Goal: Task Accomplishment & Management: Use online tool/utility

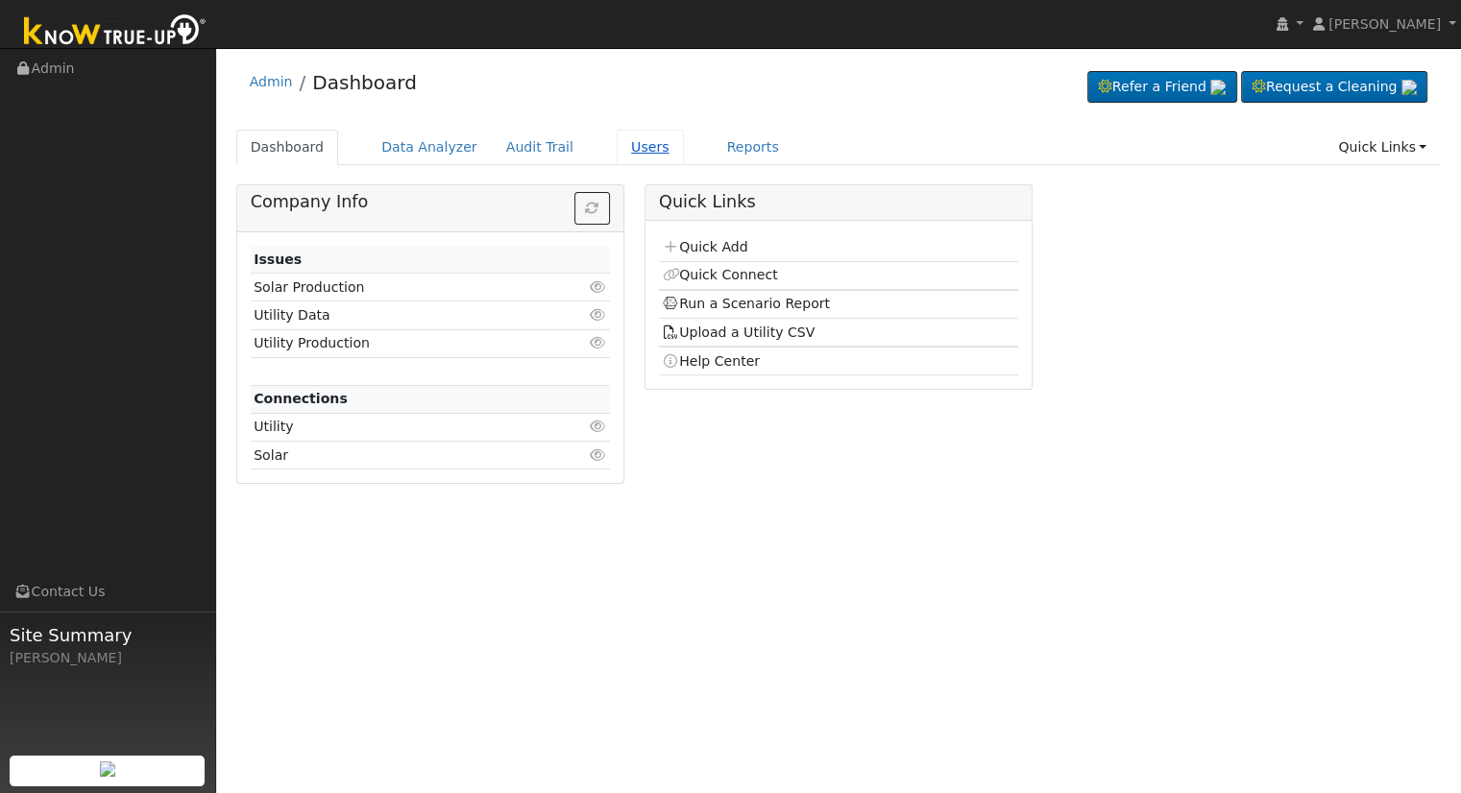
click at [617, 139] on link "Users" at bounding box center [650, 148] width 67 height 36
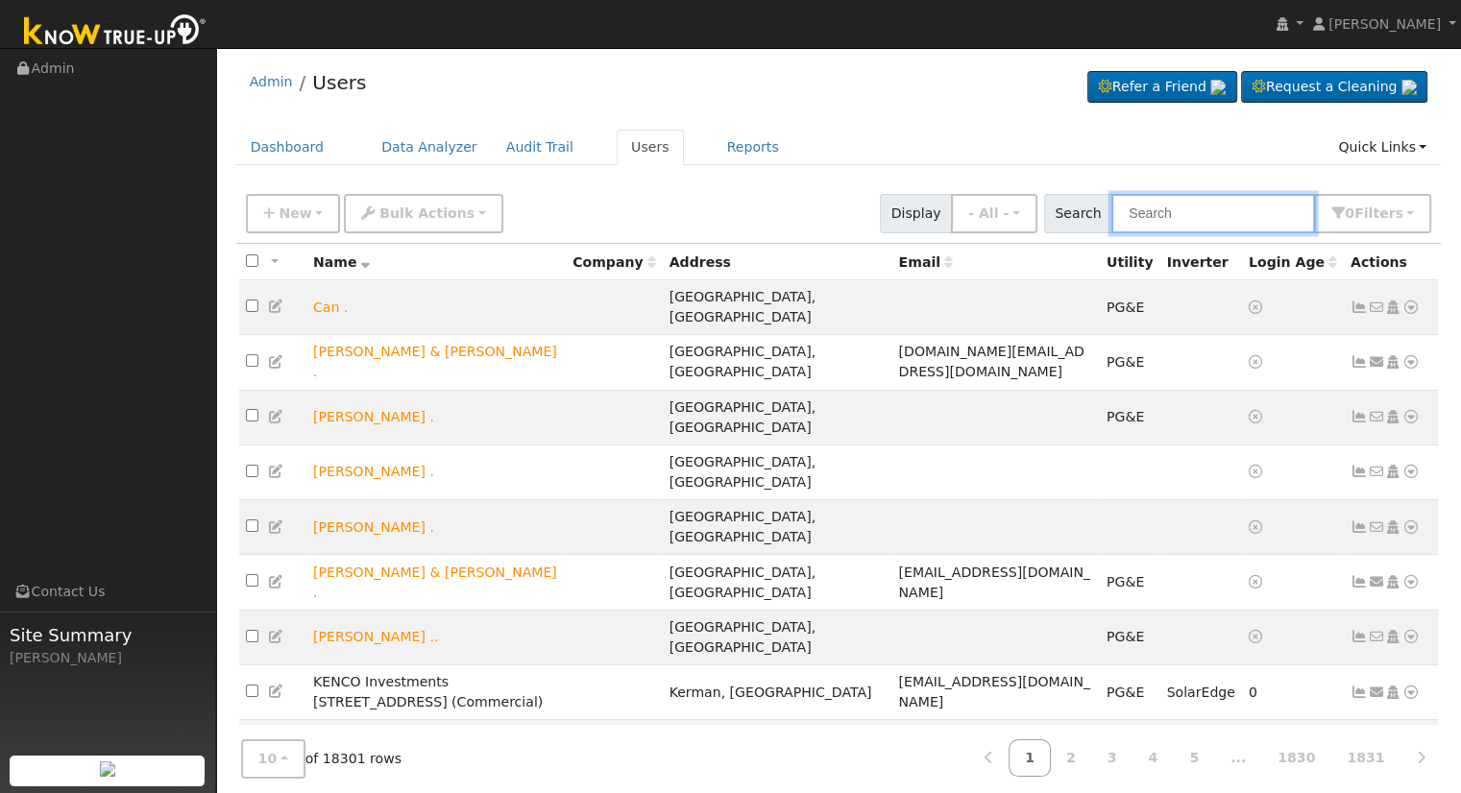
click at [1225, 215] on input "text" at bounding box center [1213, 213] width 204 height 39
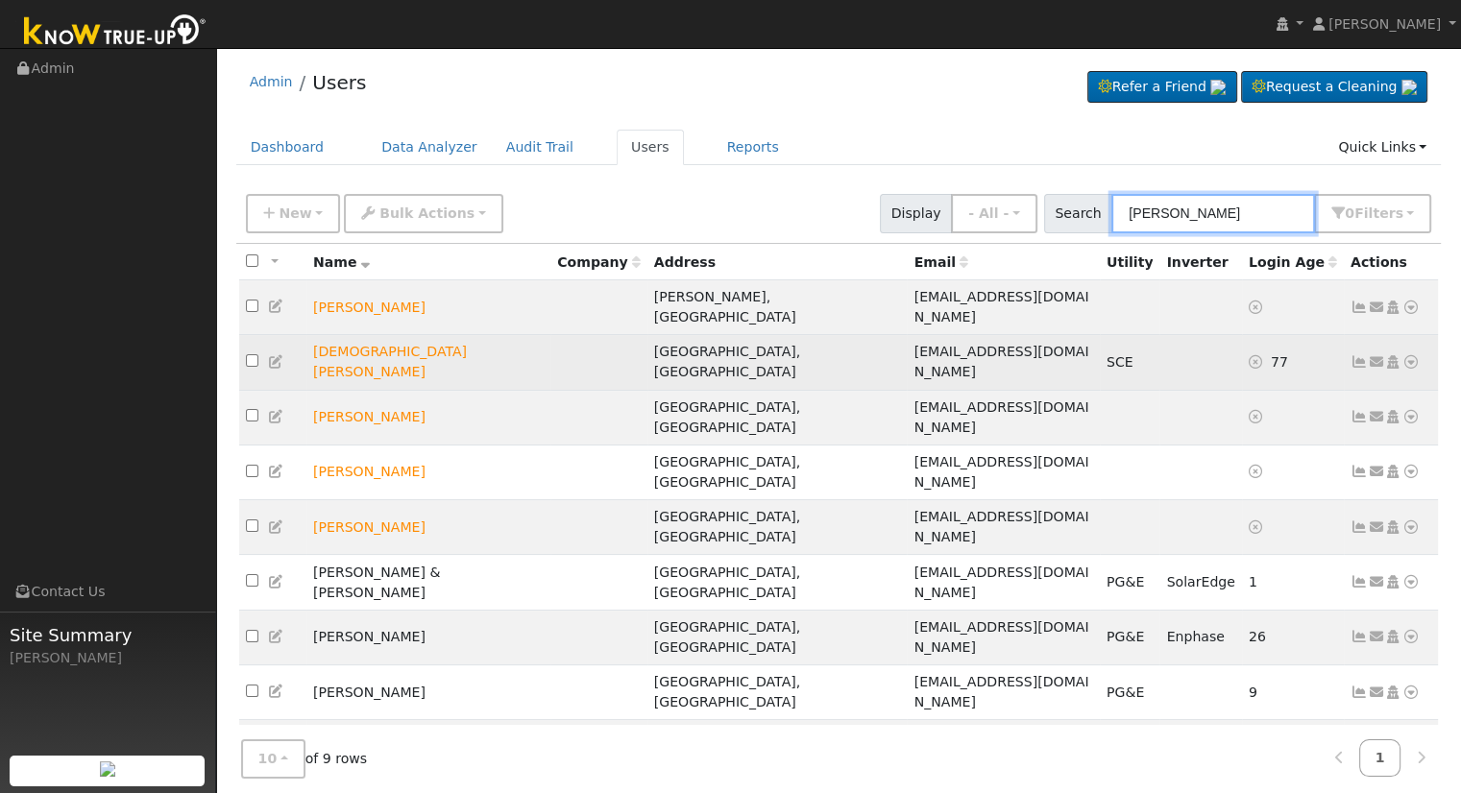
type input "Cano"
click at [1410, 355] on icon at bounding box center [1410, 361] width 17 height 13
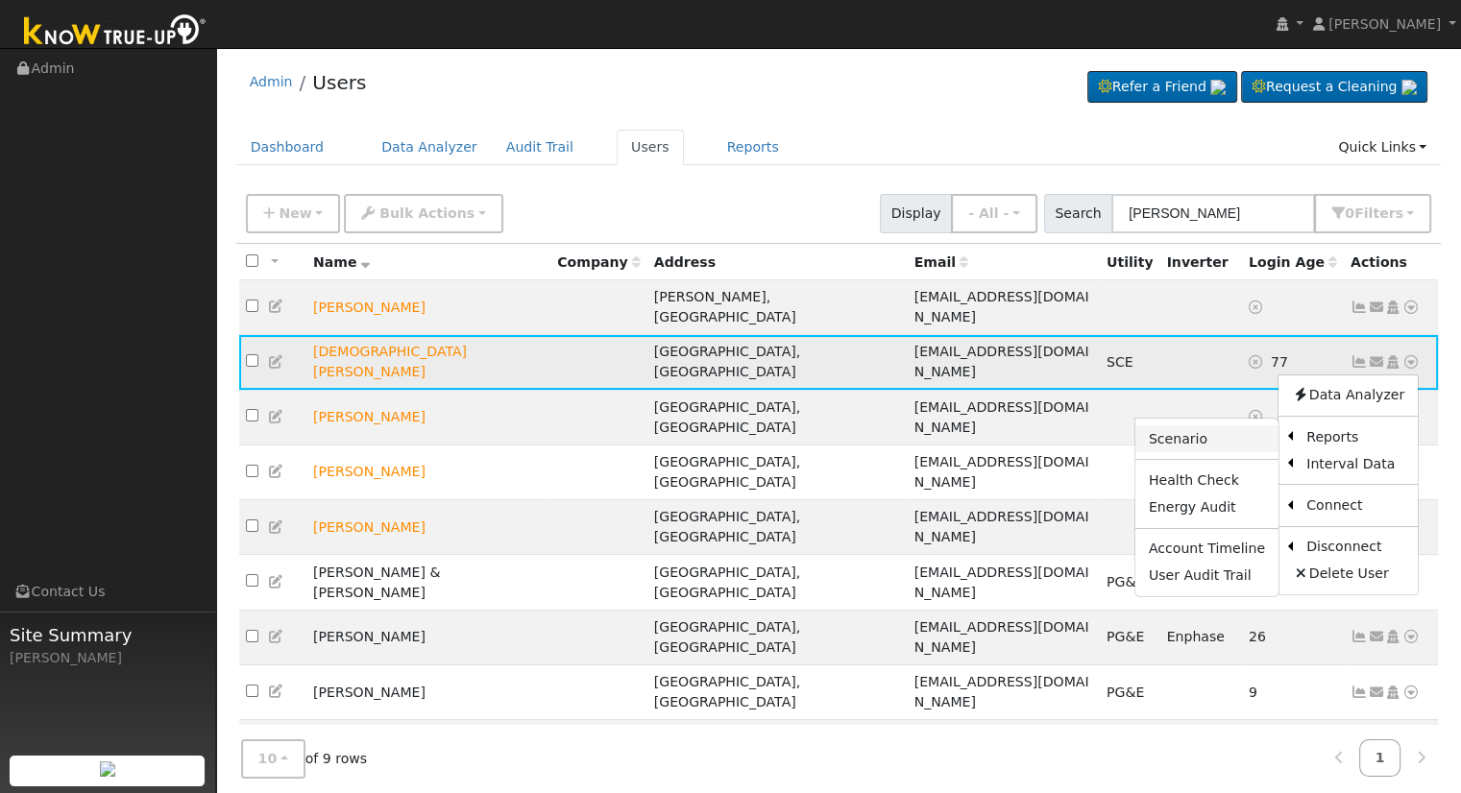
click at [1215, 425] on link "Scenario" at bounding box center [1206, 438] width 143 height 27
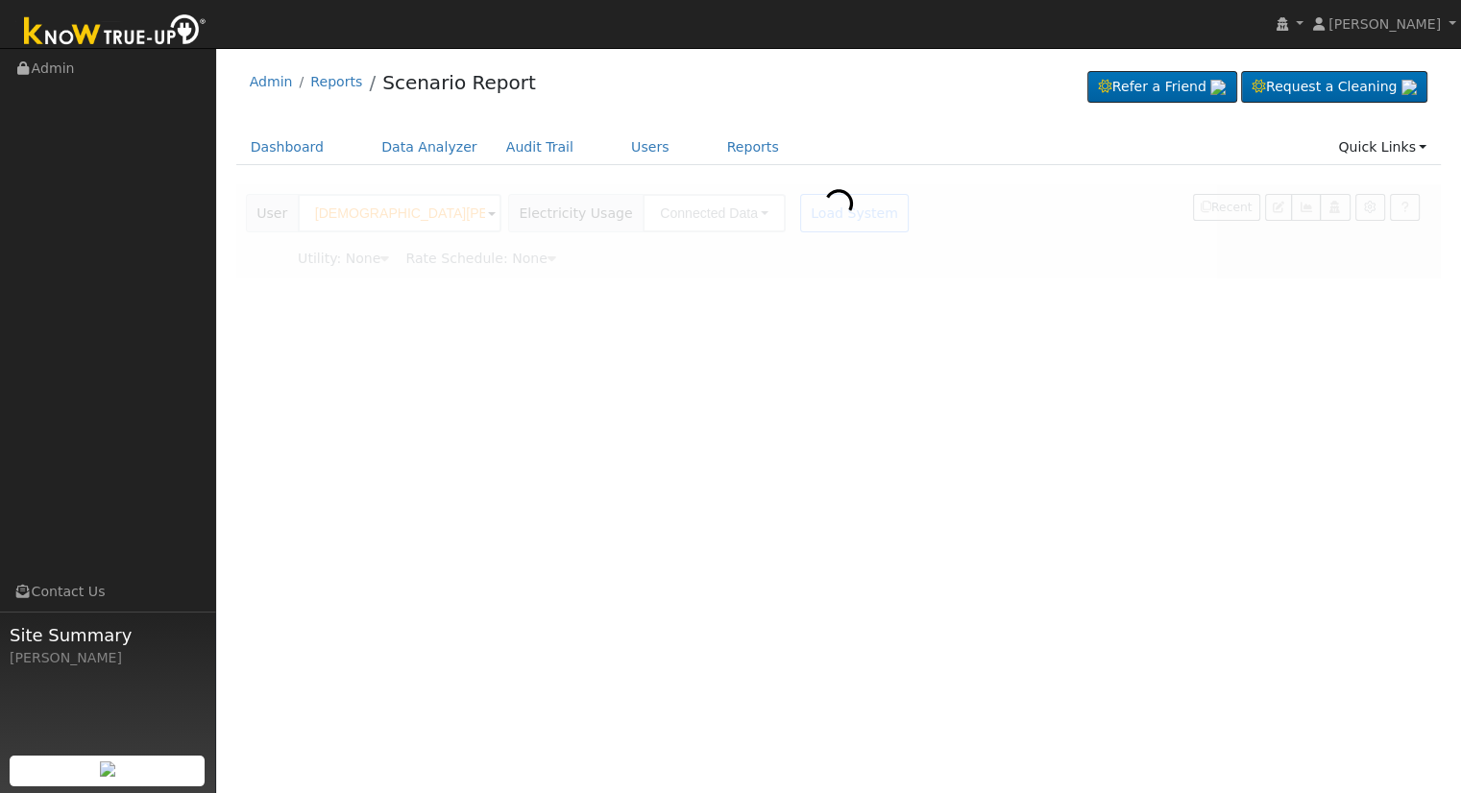
type input "Southern California Edison"
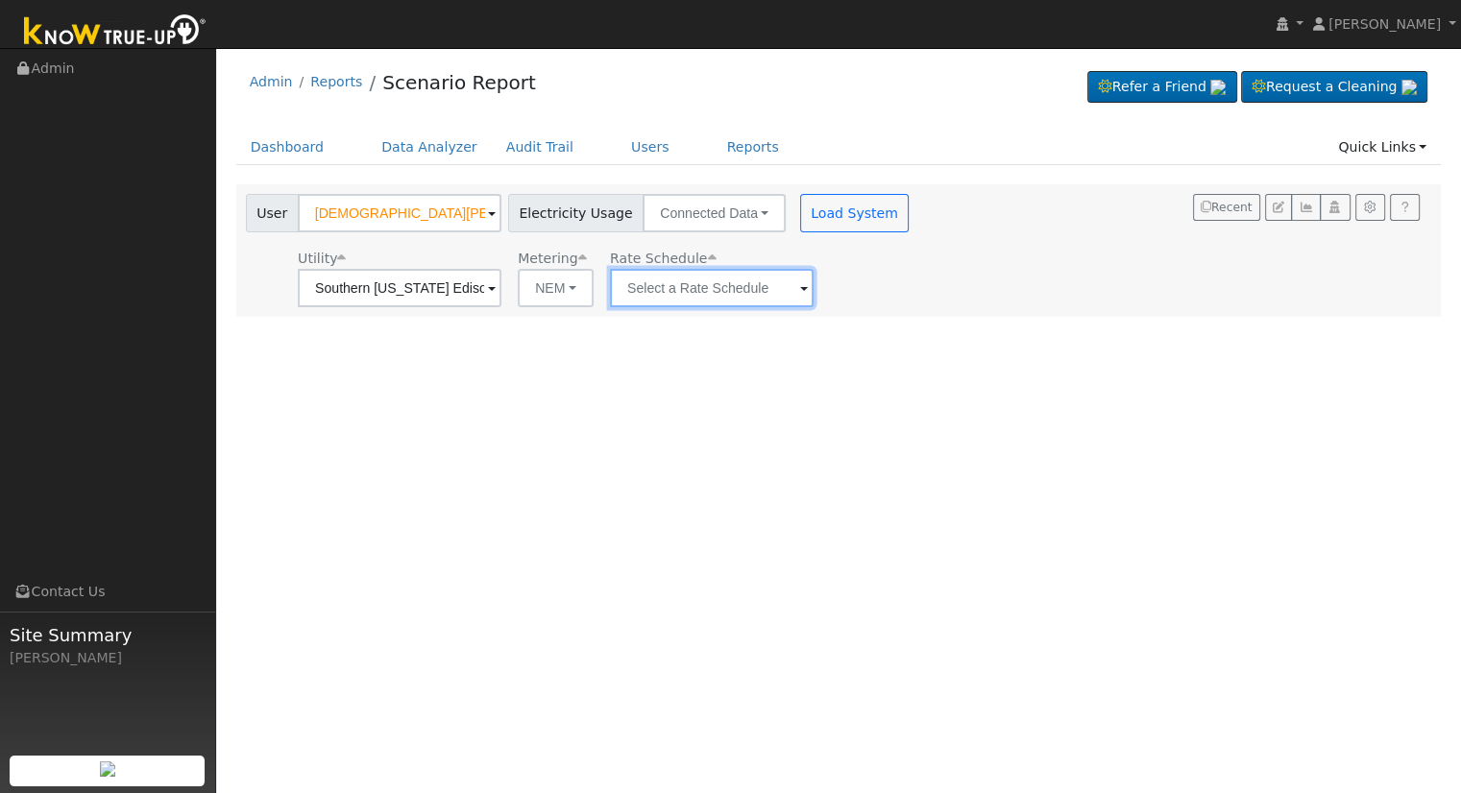
click at [764, 297] on input "text" at bounding box center [712, 288] width 204 height 38
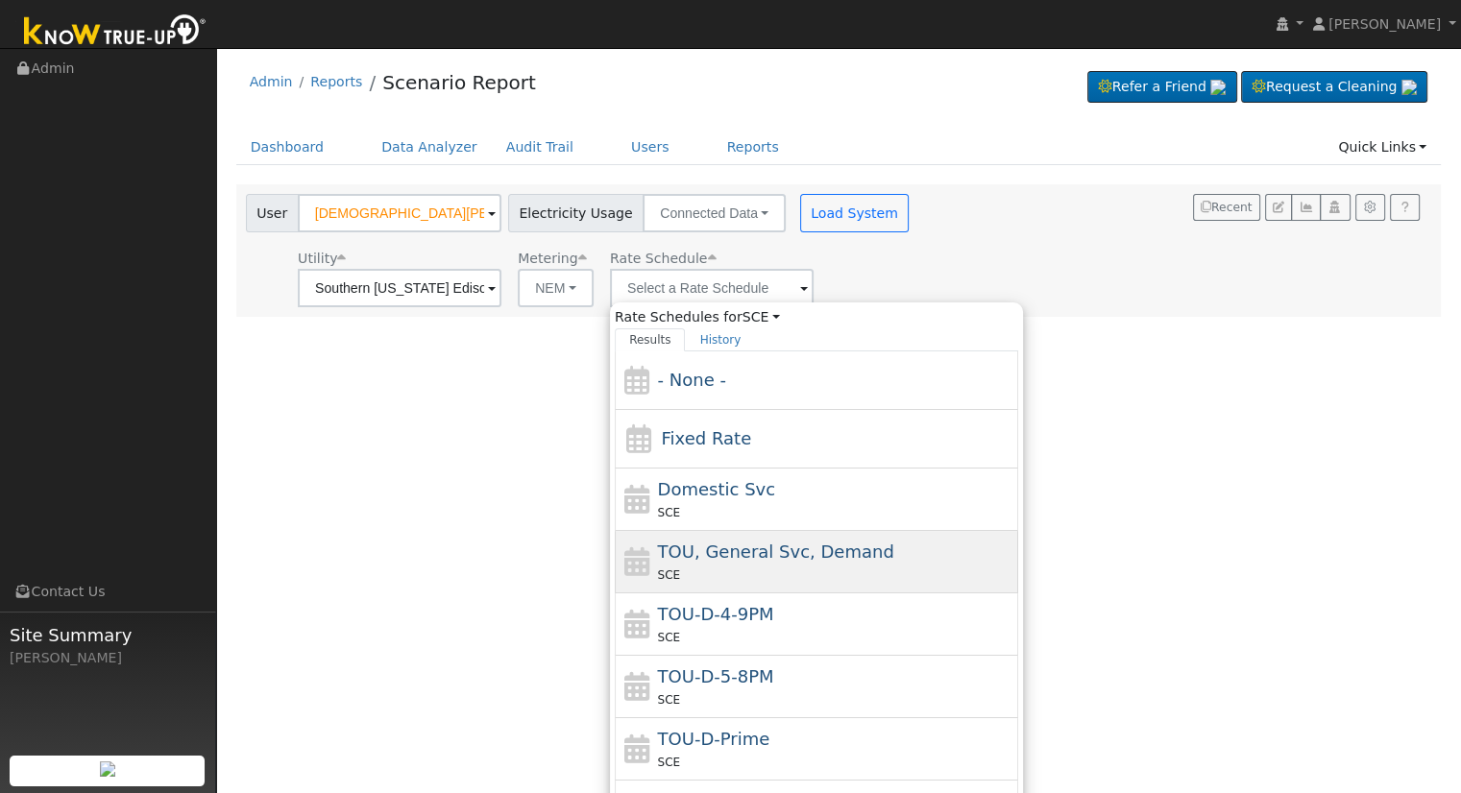
click at [715, 561] on div "TOU, General Svc, Demand SCE" at bounding box center [836, 562] width 356 height 46
type input "TOU, General Svc, Demand"
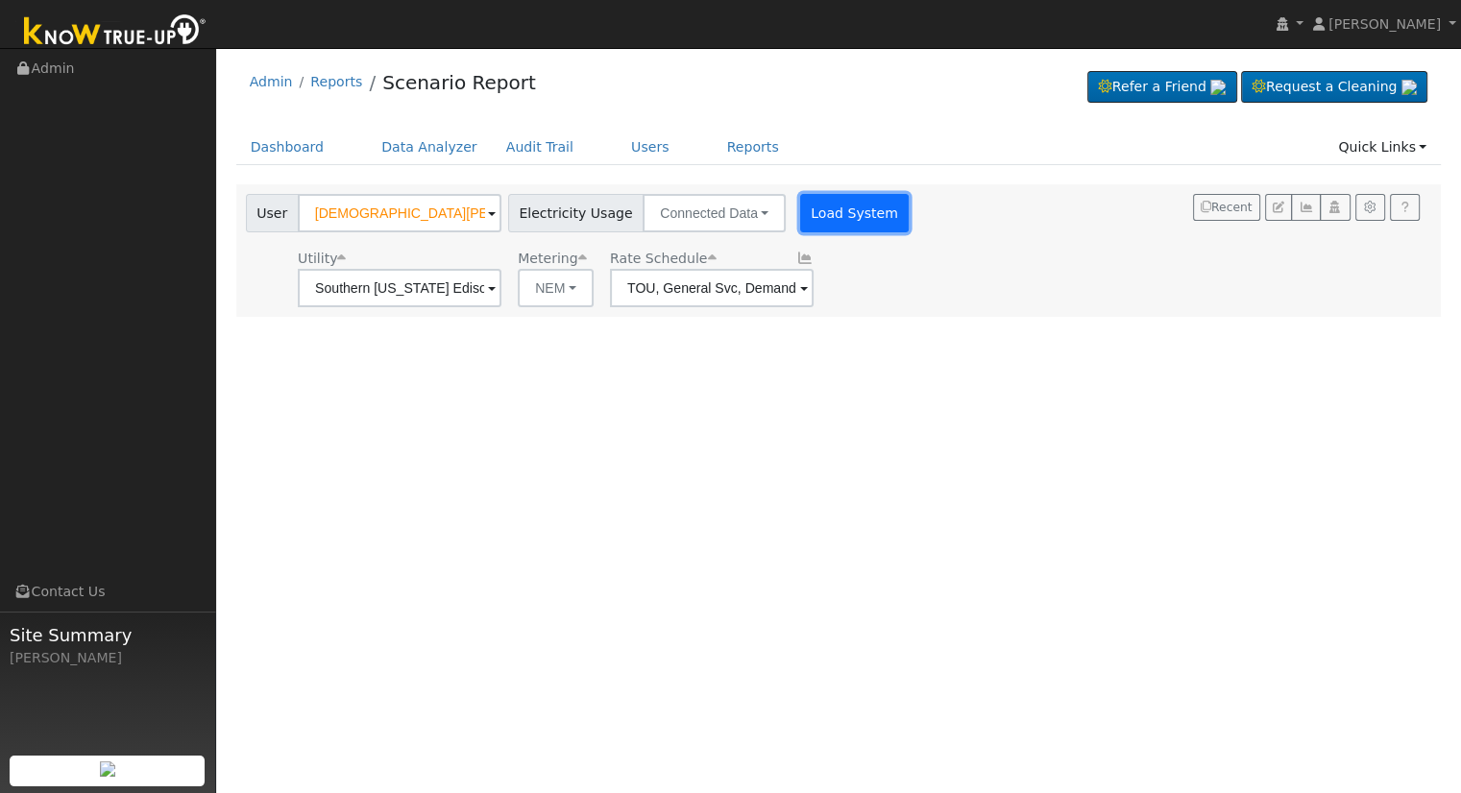
click at [812, 215] on button "Load System" at bounding box center [854, 213] width 109 height 38
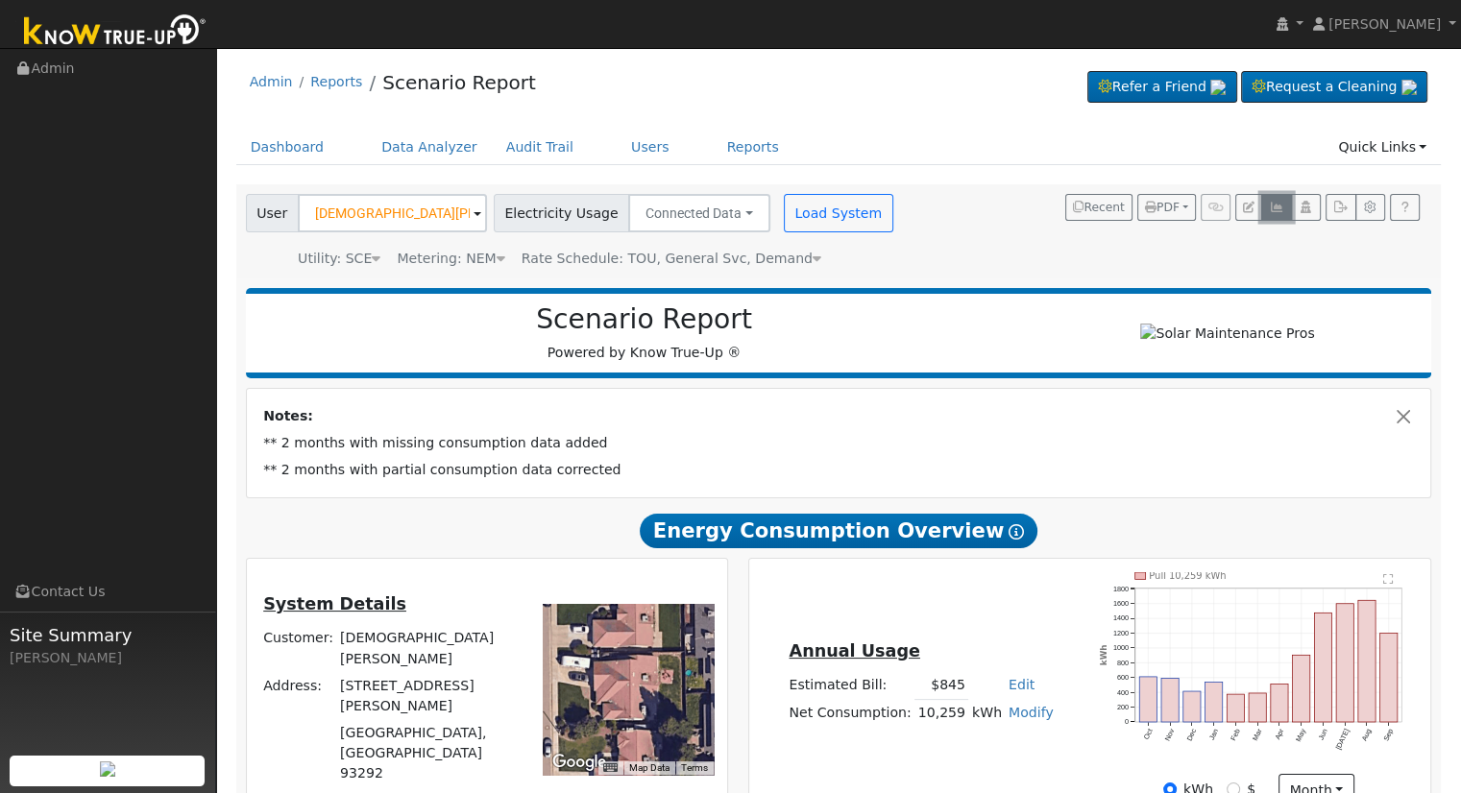
click at [1281, 207] on icon "button" at bounding box center [1276, 208] width 14 height 12
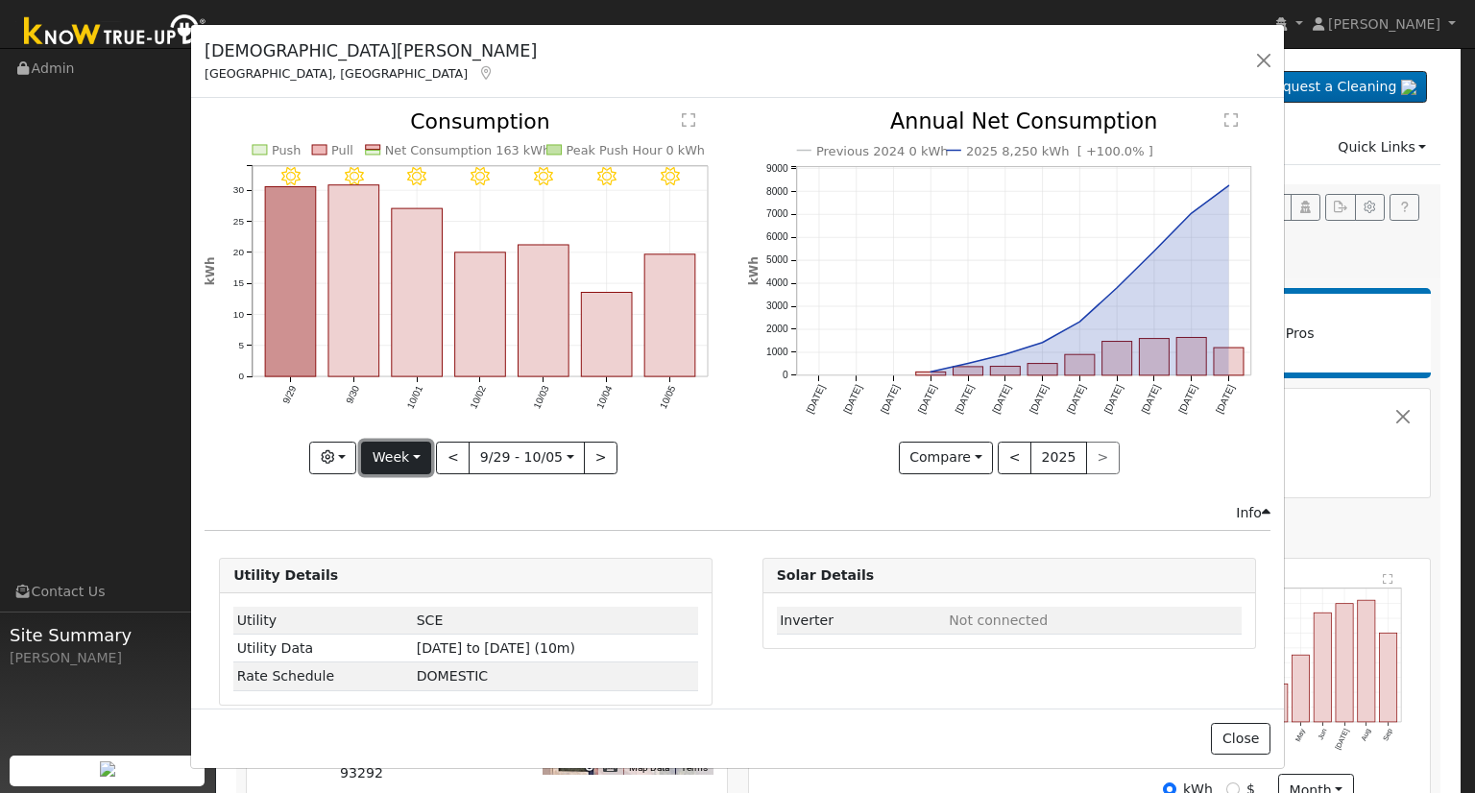
click at [397, 453] on button "Week" at bounding box center [396, 458] width 70 height 33
click at [403, 543] on link "Month" at bounding box center [428, 550] width 133 height 27
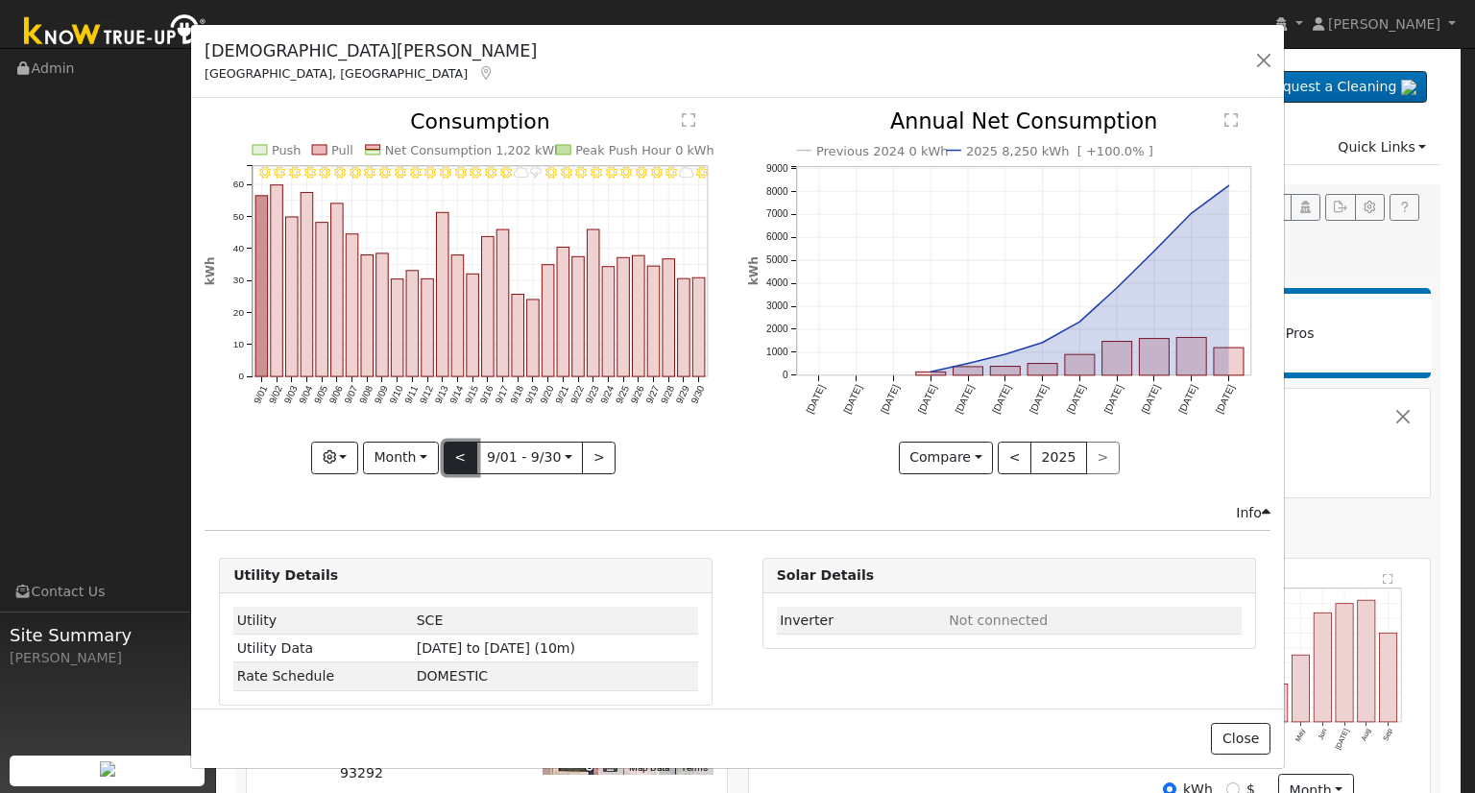
click at [453, 454] on button "<" at bounding box center [461, 458] width 34 height 33
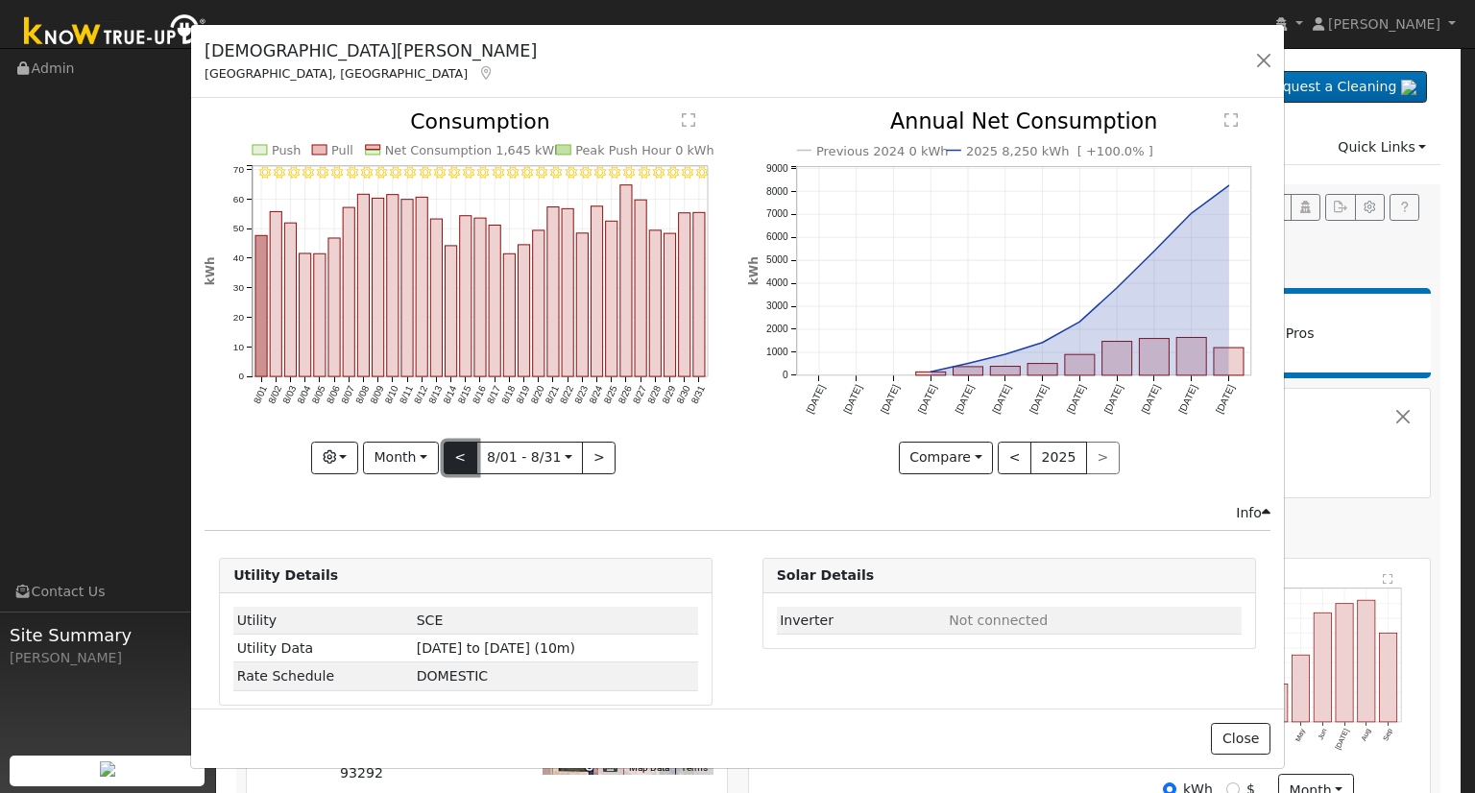
click at [453, 454] on button "<" at bounding box center [461, 458] width 34 height 33
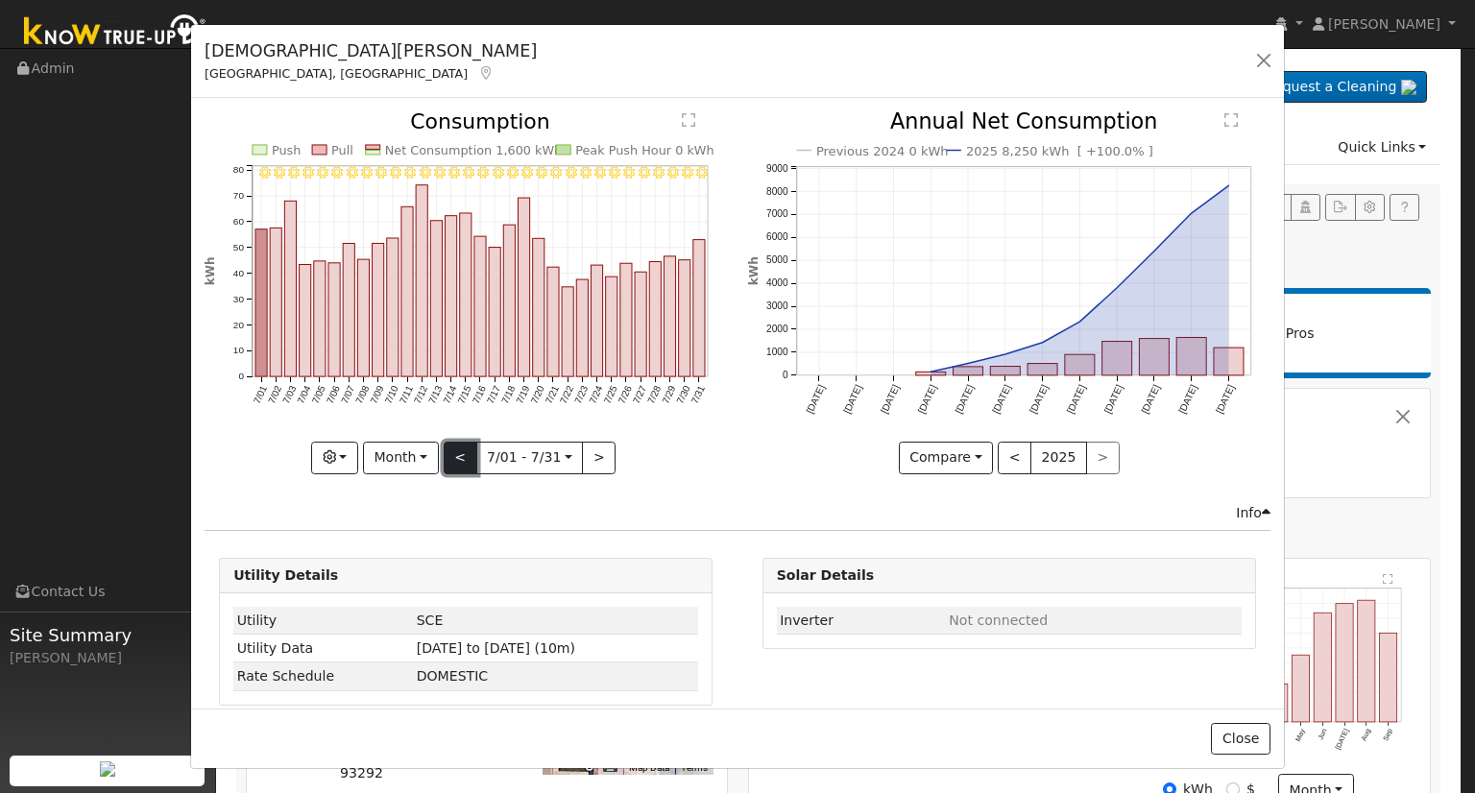
click at [453, 454] on button "<" at bounding box center [461, 458] width 34 height 33
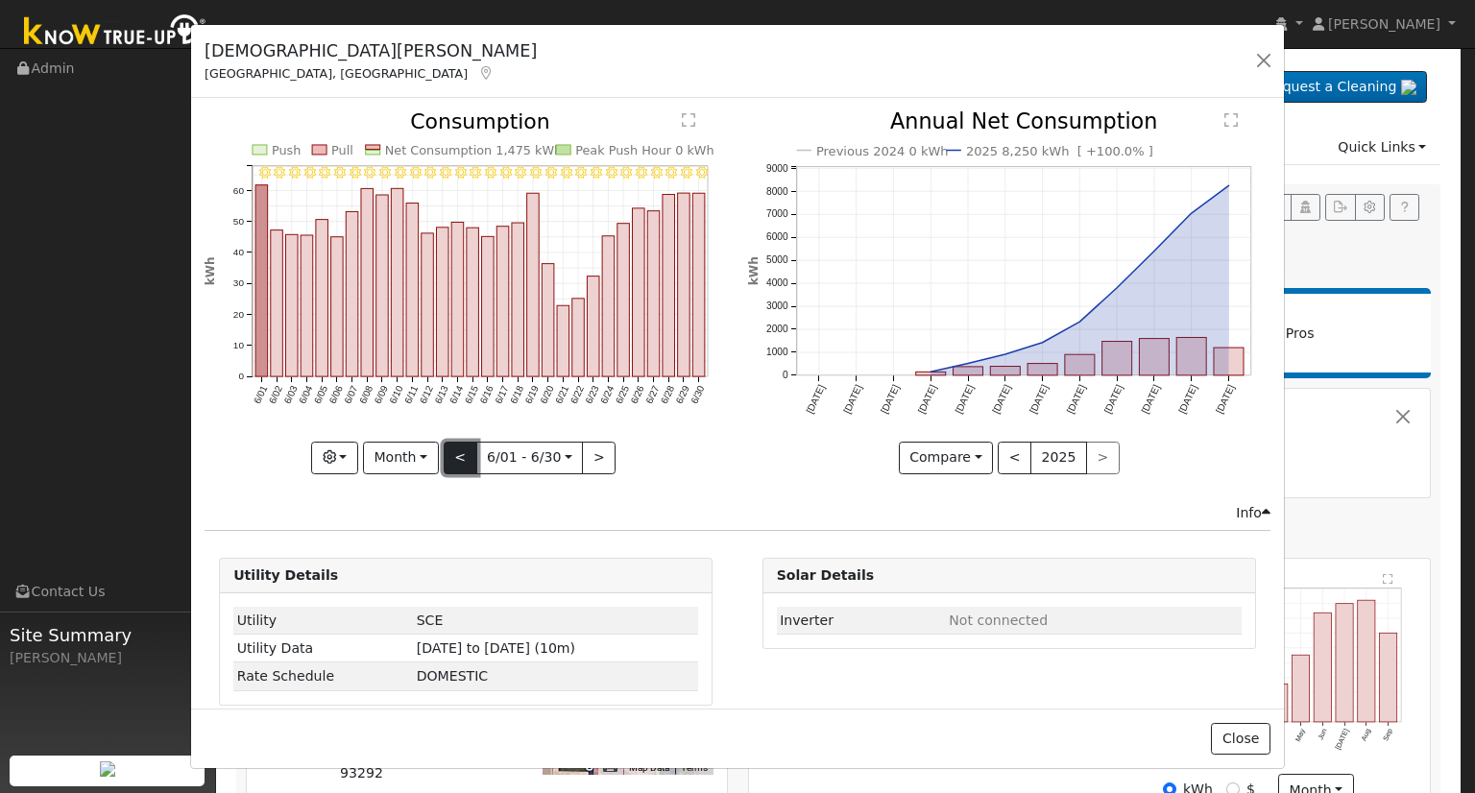
click at [453, 454] on button "<" at bounding box center [461, 458] width 34 height 33
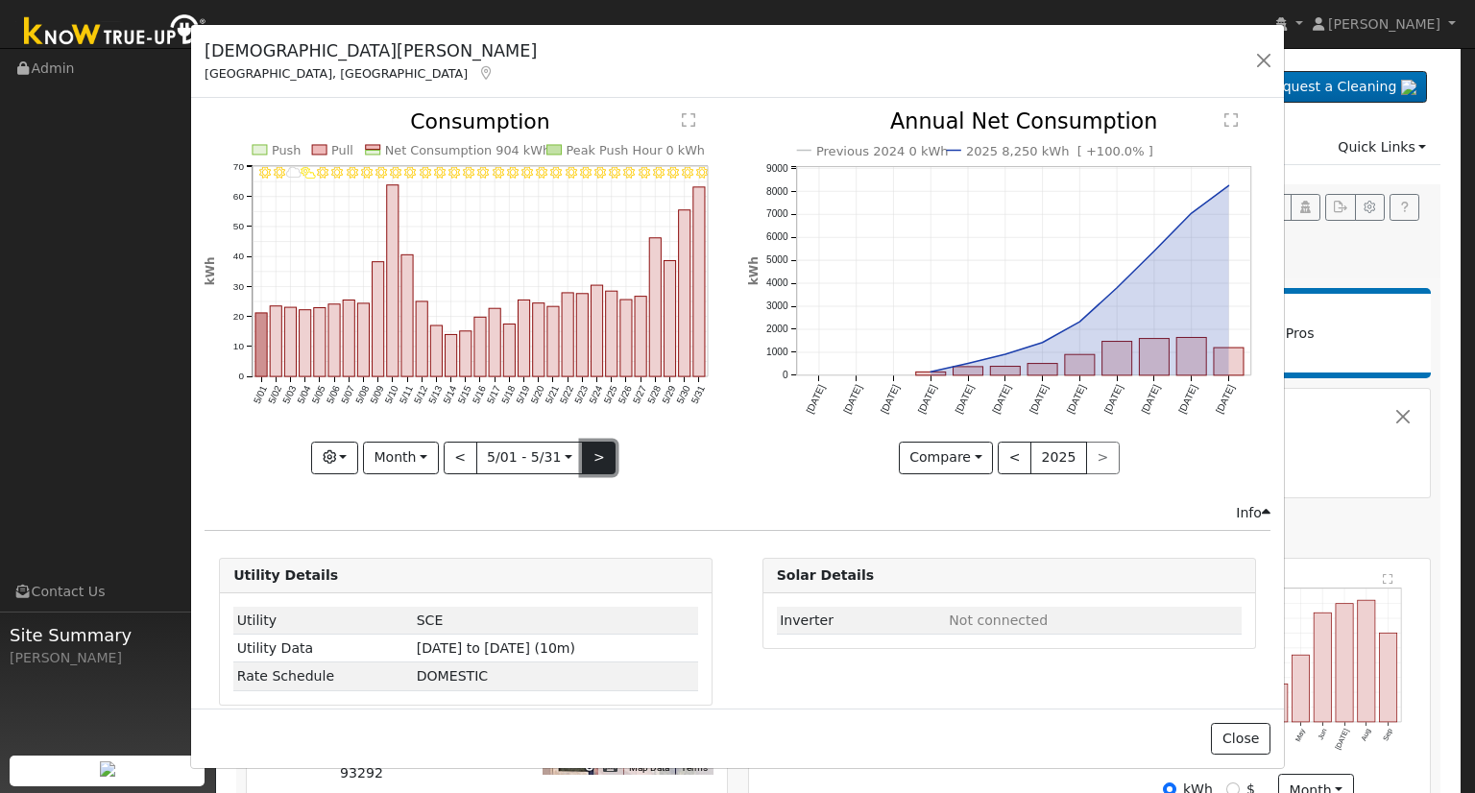
click at [592, 447] on button ">" at bounding box center [599, 458] width 34 height 33
type input "2025-06-01"
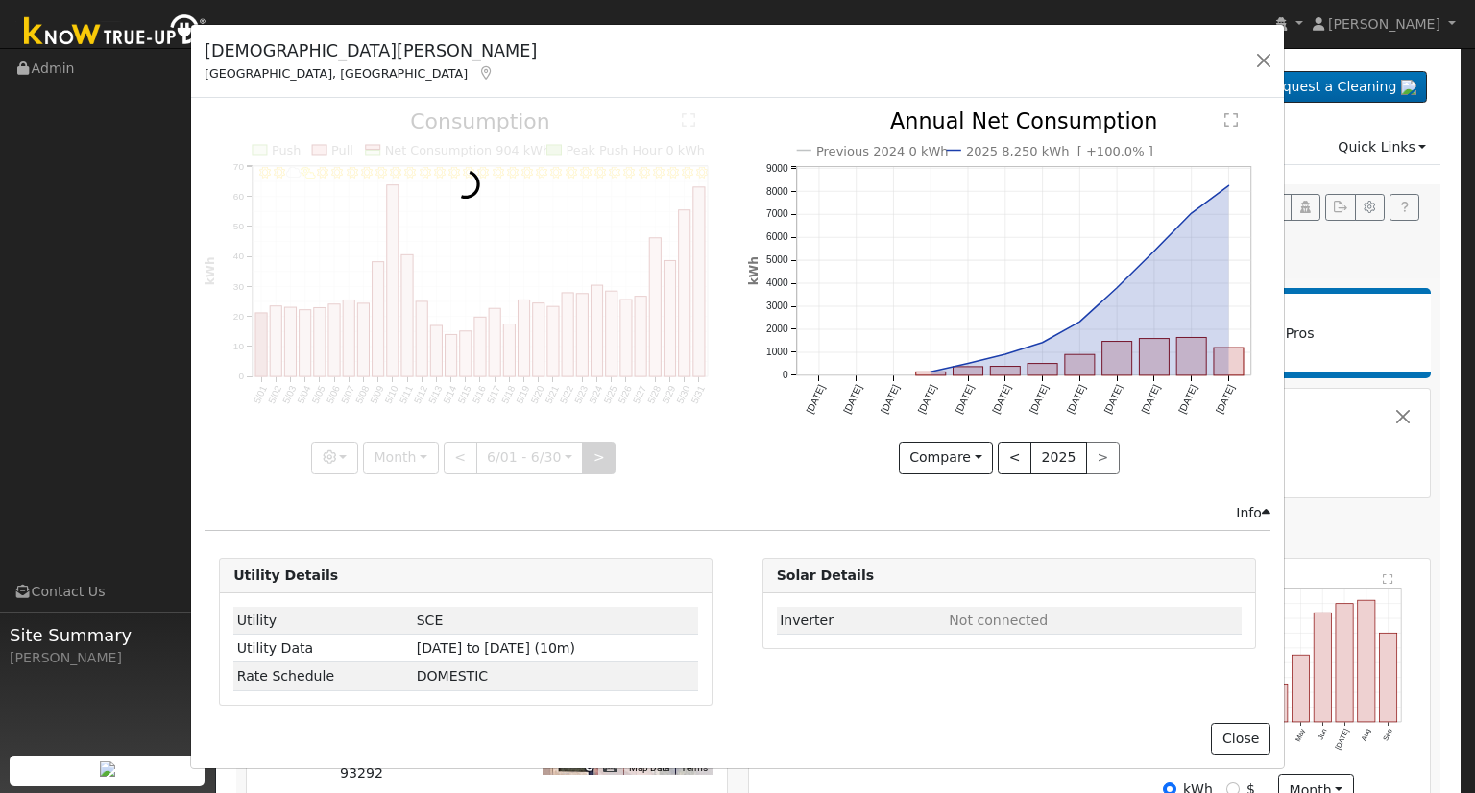
click at [592, 447] on div at bounding box center [466, 292] width 522 height 362
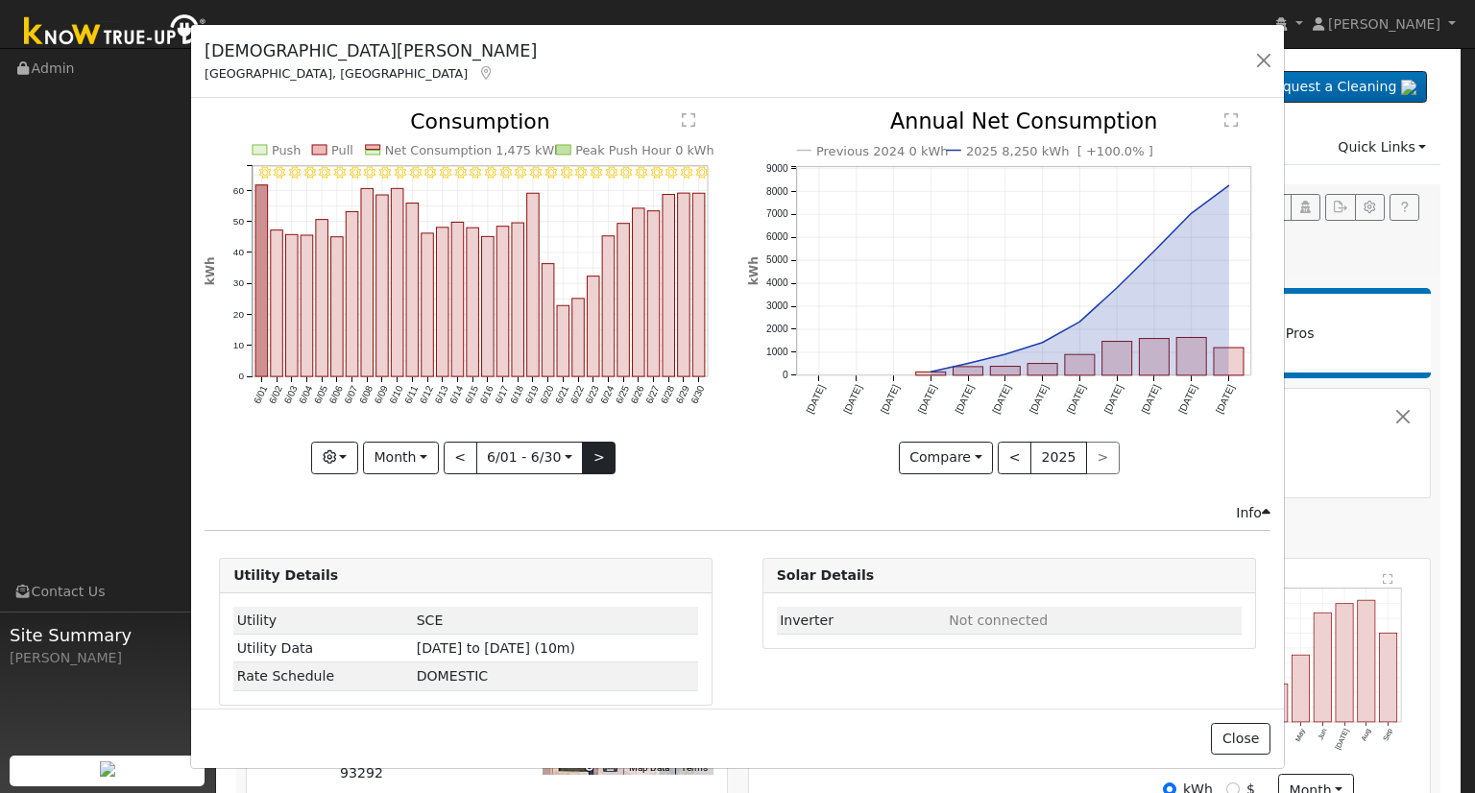
click at [592, 447] on div at bounding box center [466, 292] width 522 height 362
click at [1265, 60] on button "button" at bounding box center [1263, 60] width 27 height 27
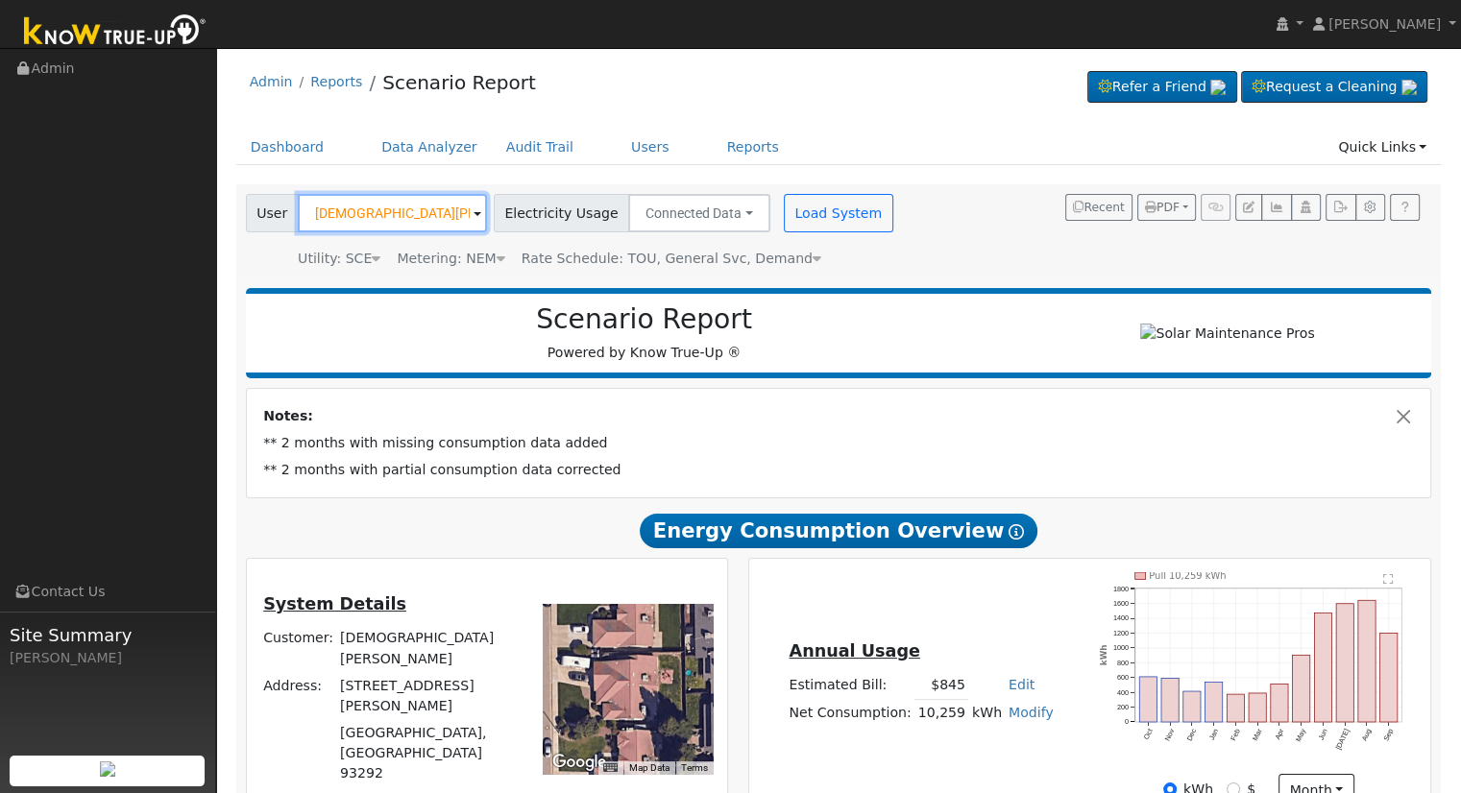
click at [432, 216] on input "Christian Cano" at bounding box center [392, 213] width 189 height 38
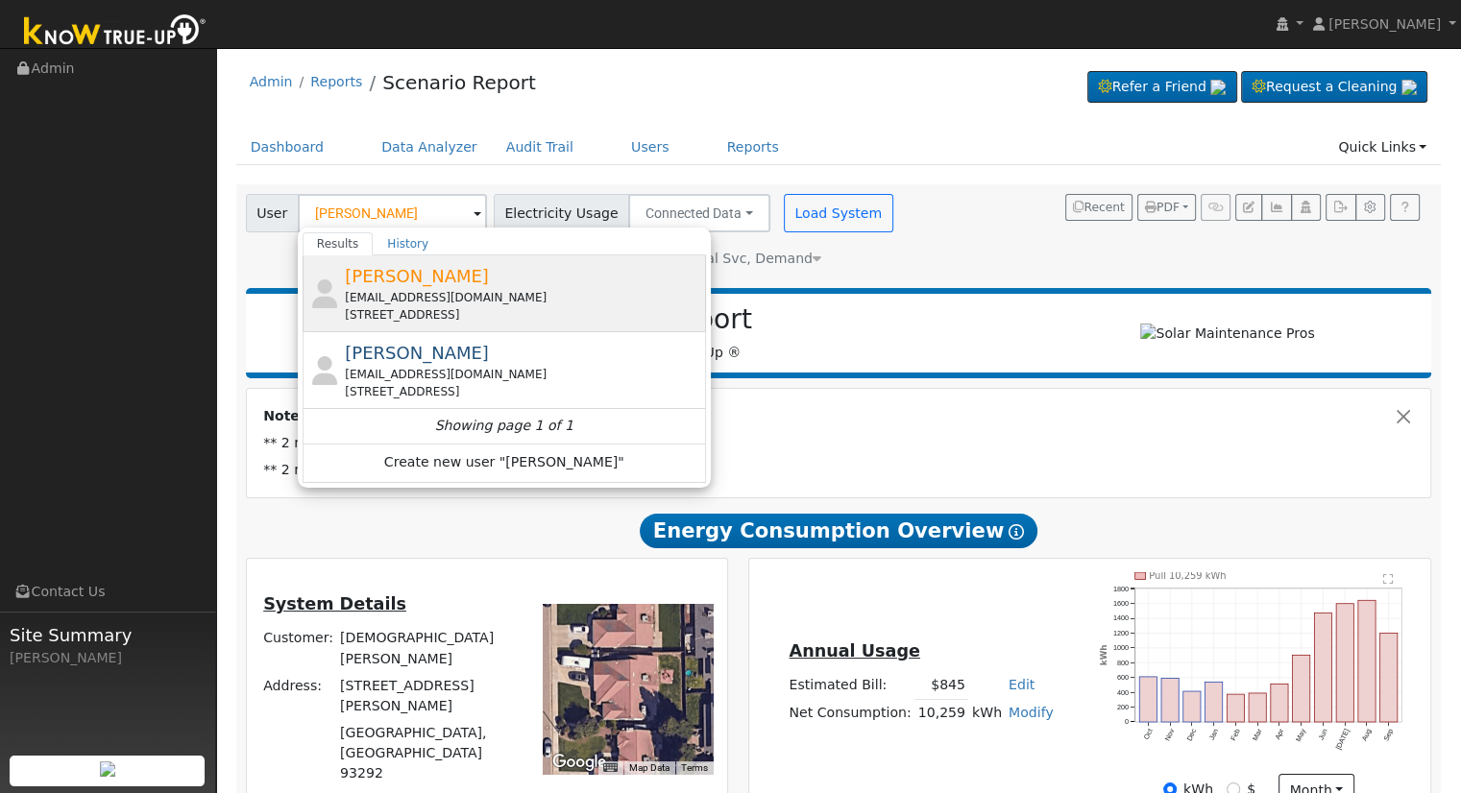
click at [443, 302] on div "dmcdowell@profarmgroup.com" at bounding box center [523, 297] width 356 height 17
type input "[PERSON_NAME]"
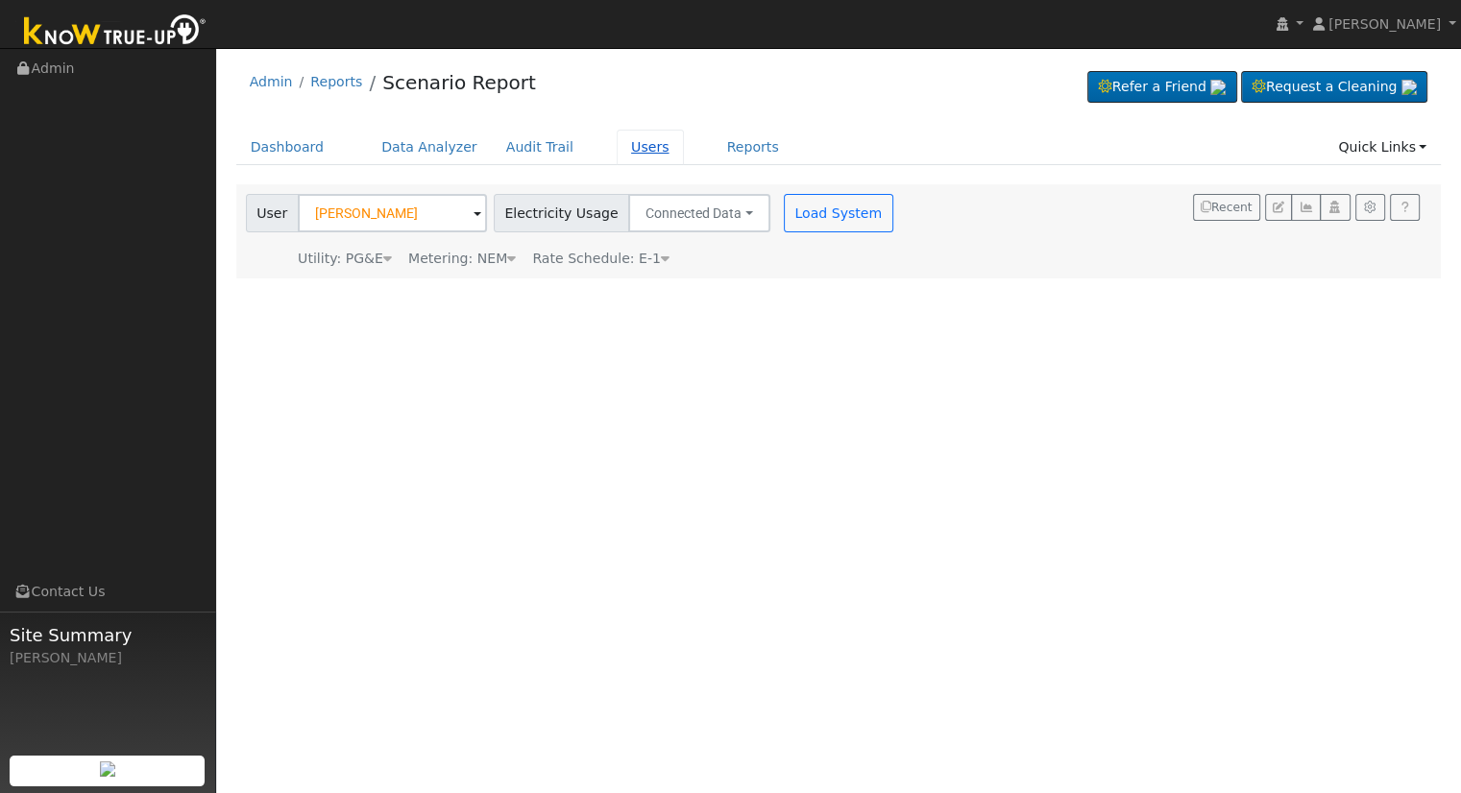
click at [617, 147] on link "Users" at bounding box center [650, 148] width 67 height 36
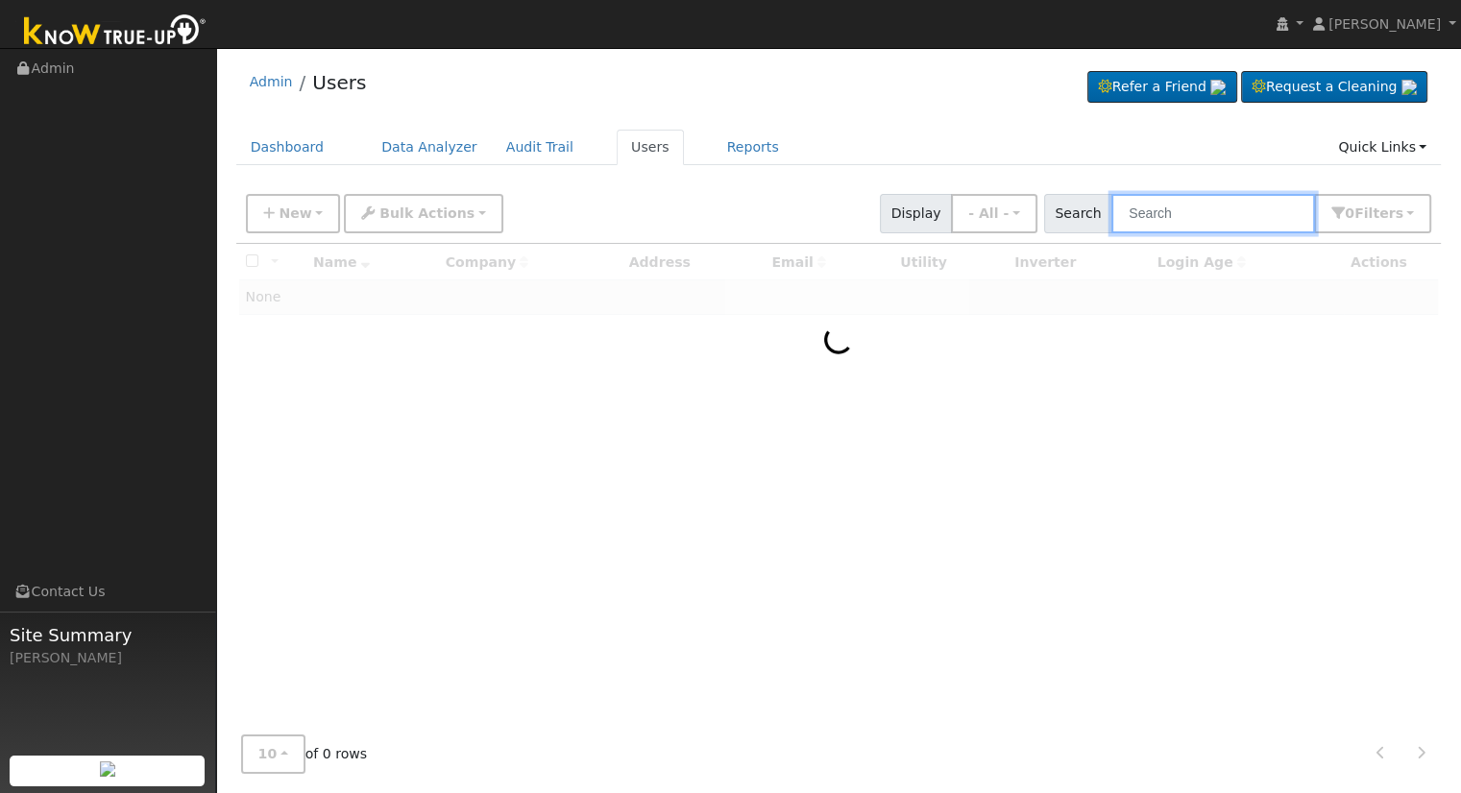
click at [1164, 216] on input "text" at bounding box center [1213, 213] width 204 height 39
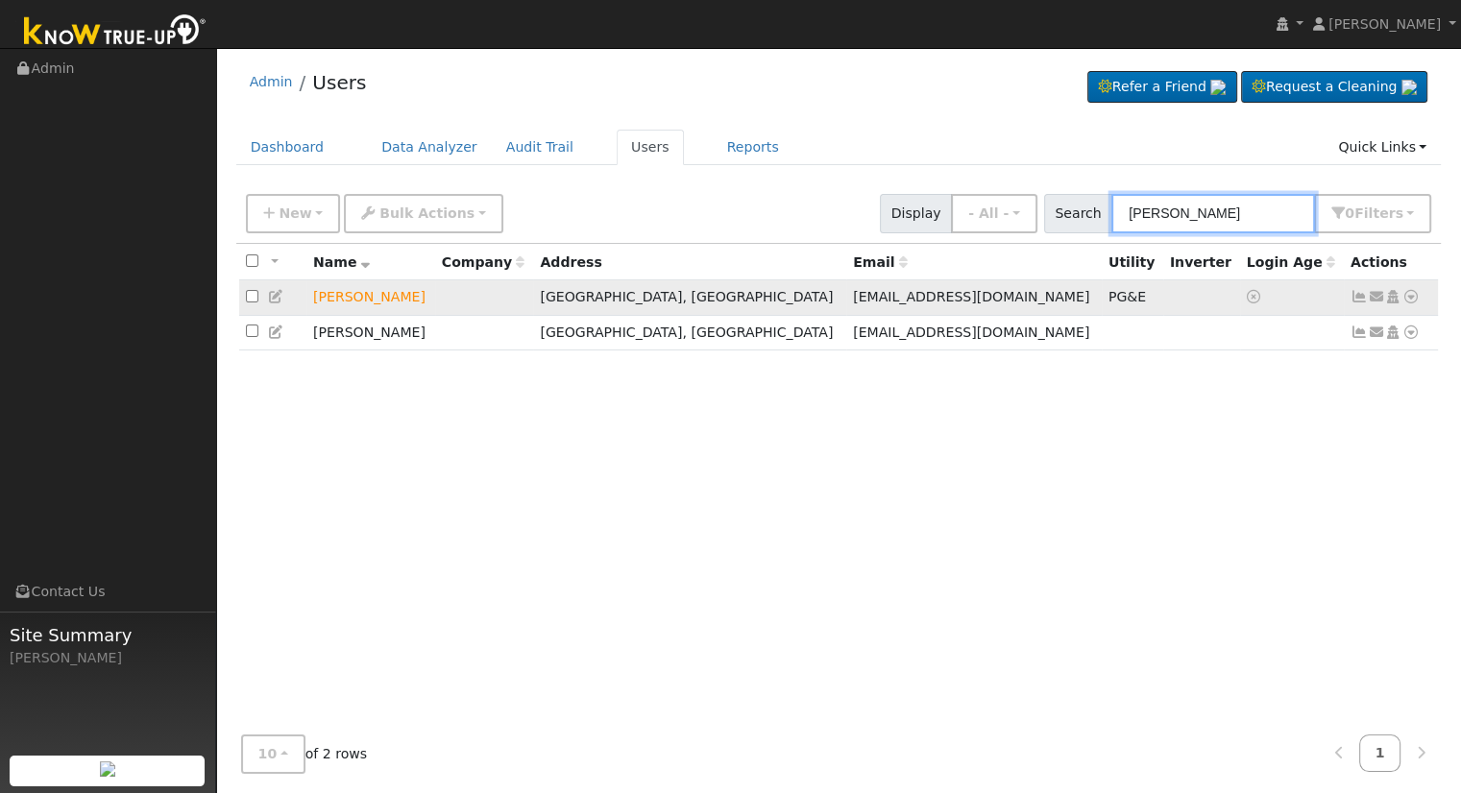
type input "doug mc"
click at [1410, 295] on icon at bounding box center [1410, 296] width 17 height 13
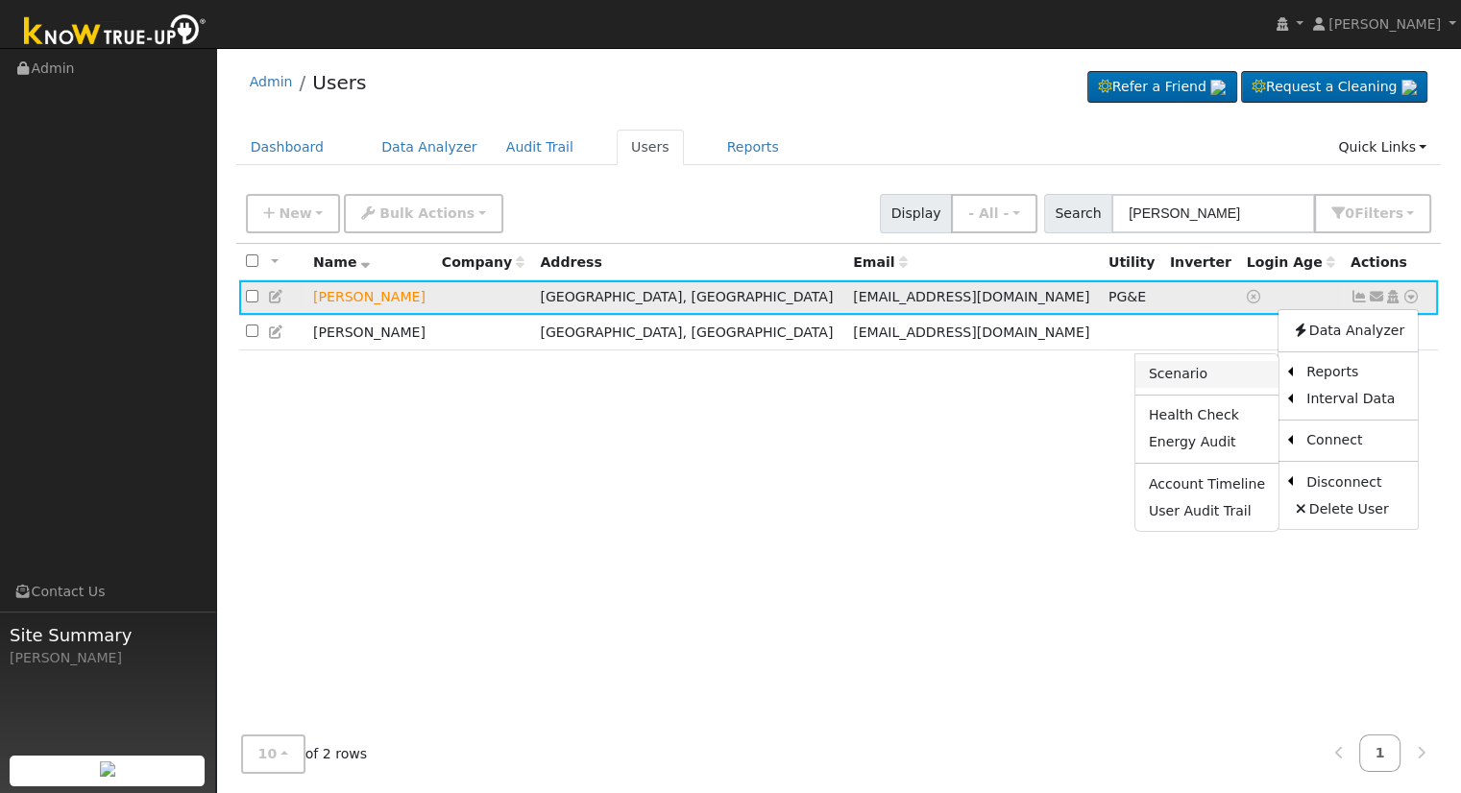
click at [1211, 379] on link "Scenario" at bounding box center [1206, 374] width 143 height 27
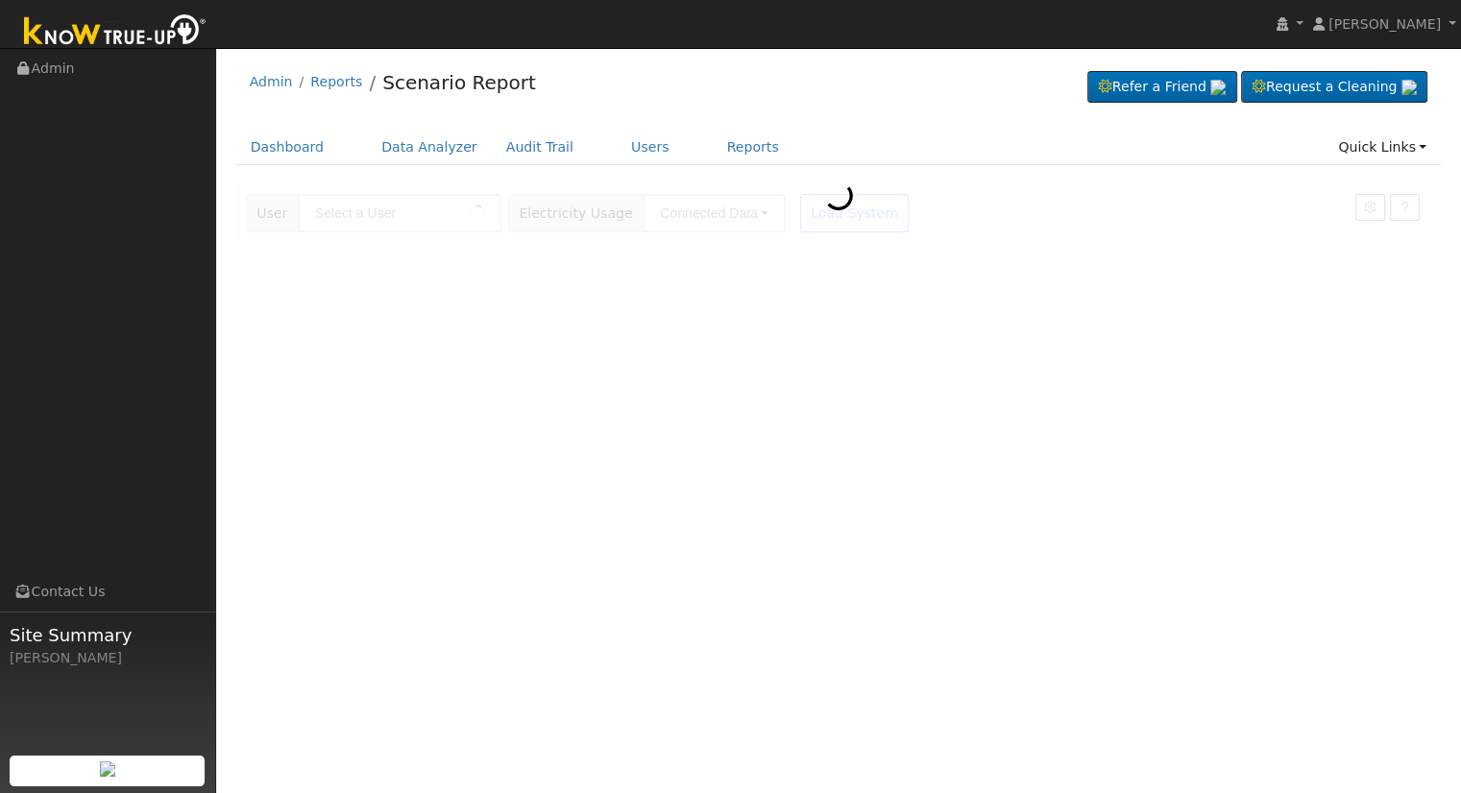
type input "[PERSON_NAME]"
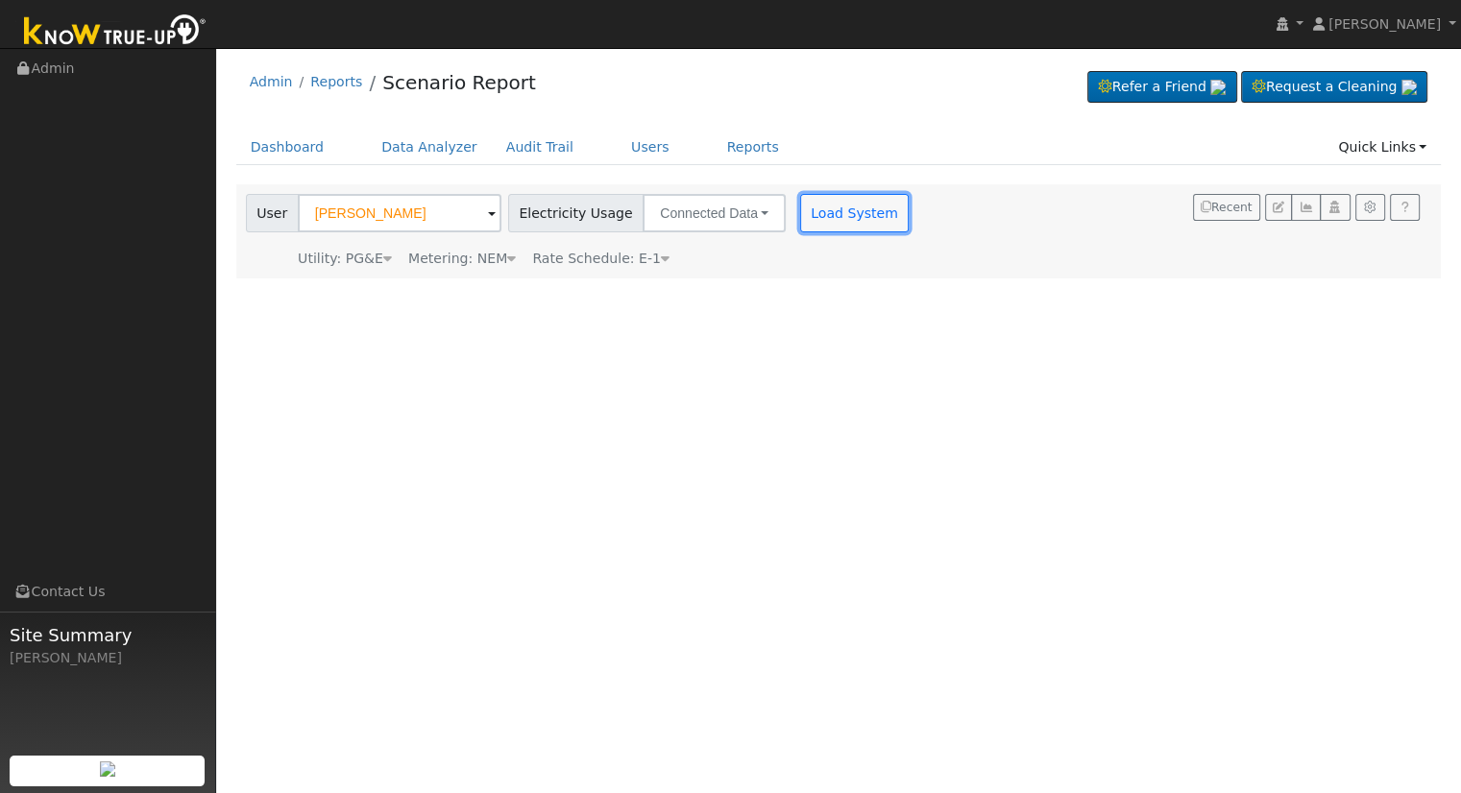
drag, startPoint x: 807, startPoint y: 207, endPoint x: 859, endPoint y: 224, distance: 54.4
click at [810, 207] on button "Load System" at bounding box center [854, 213] width 109 height 38
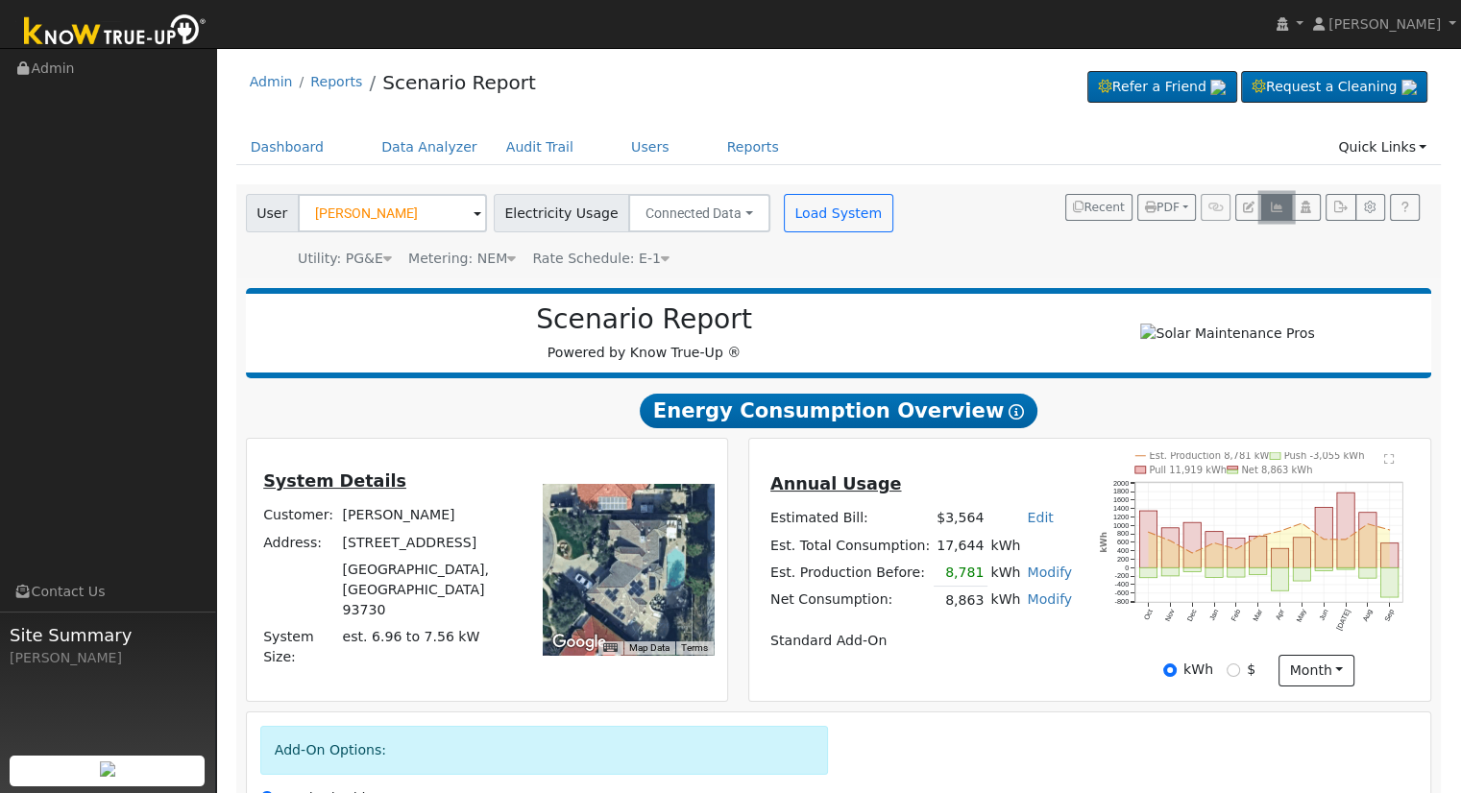
click at [1278, 208] on icon "button" at bounding box center [1276, 208] width 14 height 12
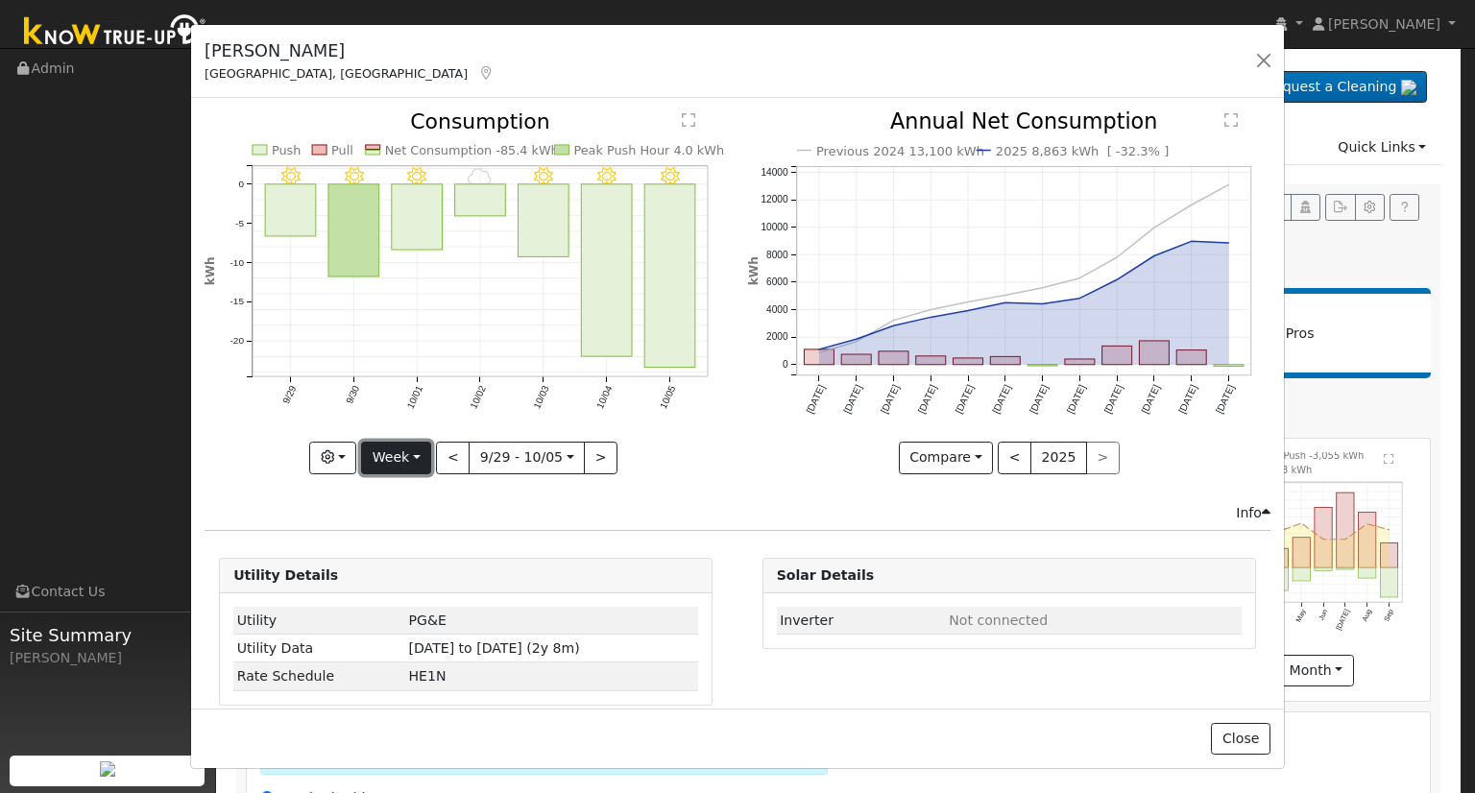
click at [413, 450] on button "Week" at bounding box center [396, 458] width 70 height 33
click at [412, 553] on link "Month" at bounding box center [428, 550] width 133 height 27
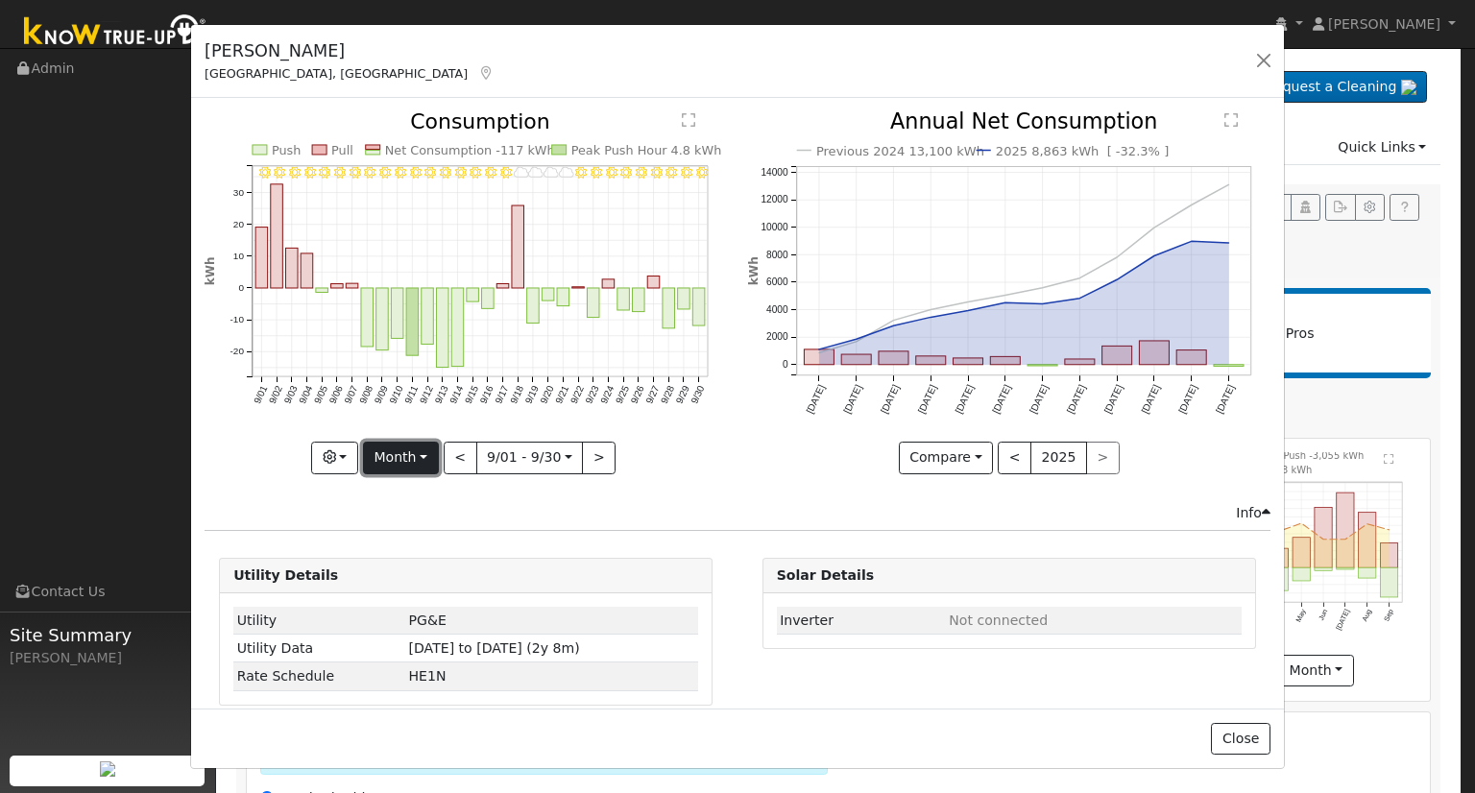
click at [402, 455] on button "Month" at bounding box center [401, 458] width 76 height 33
click at [404, 565] on link "Year" at bounding box center [430, 577] width 133 height 27
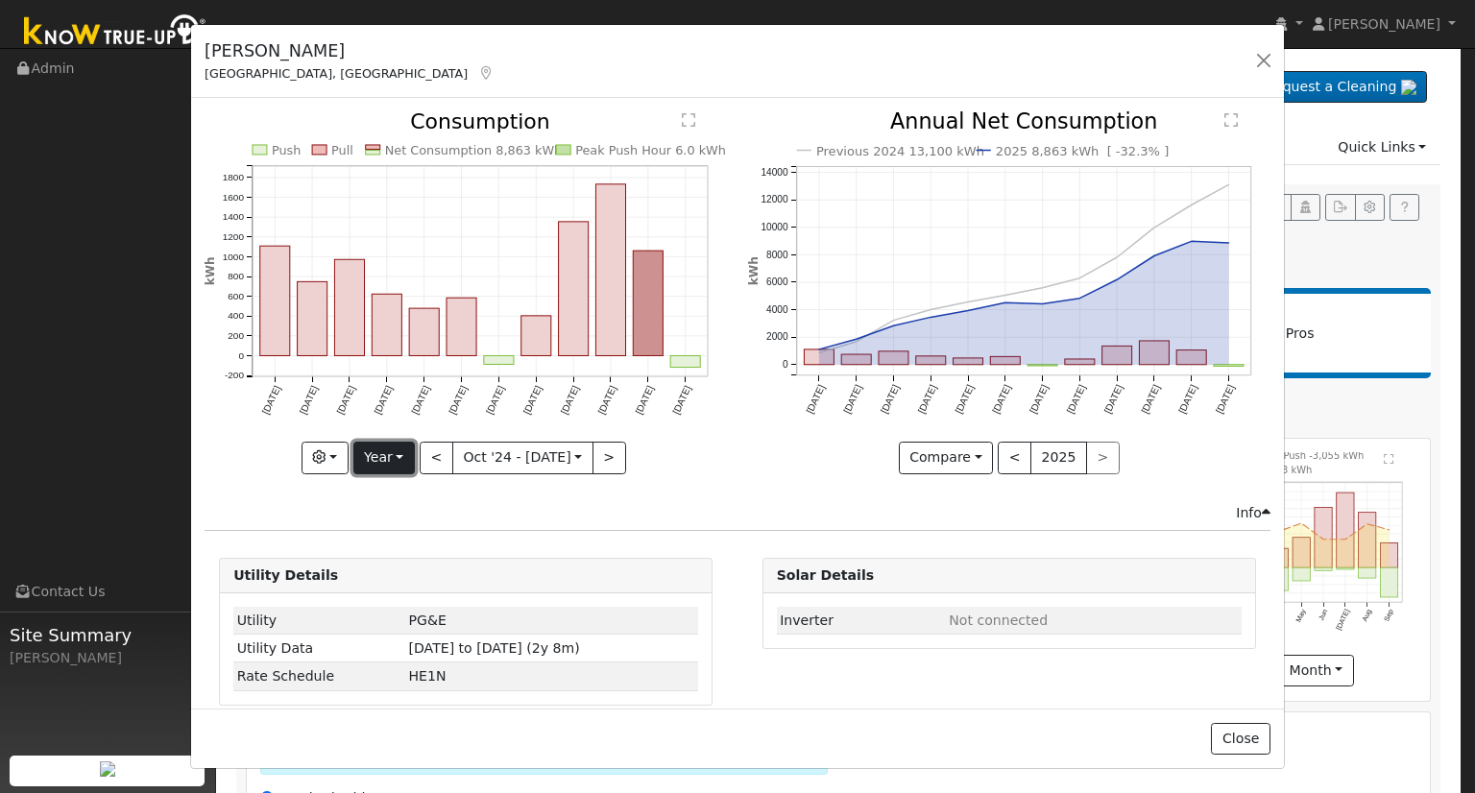
click at [391, 452] on button "Year" at bounding box center [383, 458] width 61 height 33
click at [403, 547] on link "Month" at bounding box center [420, 550] width 133 height 27
type input "[DATE]"
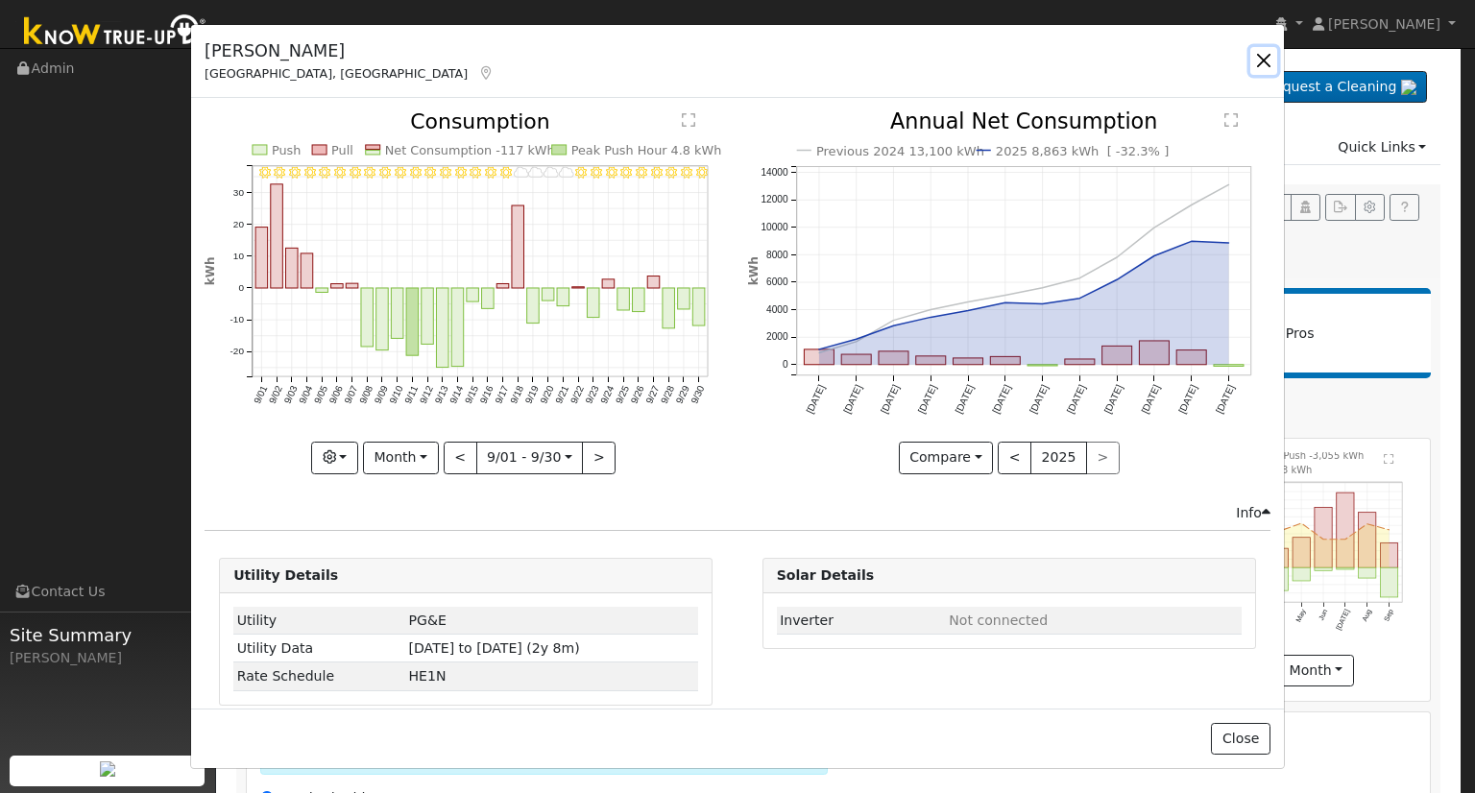
click at [1260, 56] on button "button" at bounding box center [1263, 60] width 27 height 27
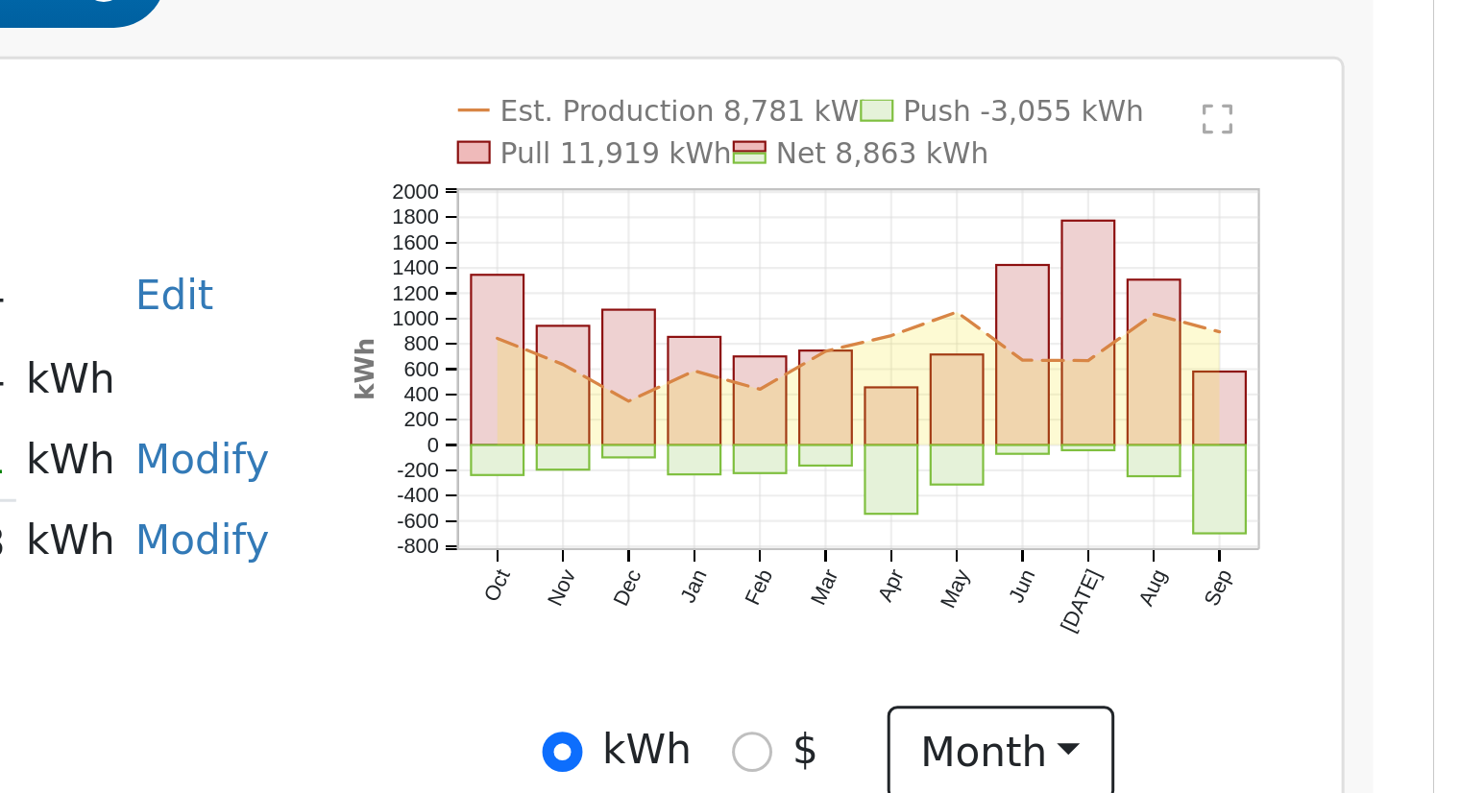
scroll to position [39, 0]
